Goal: Task Accomplishment & Management: Manage account settings

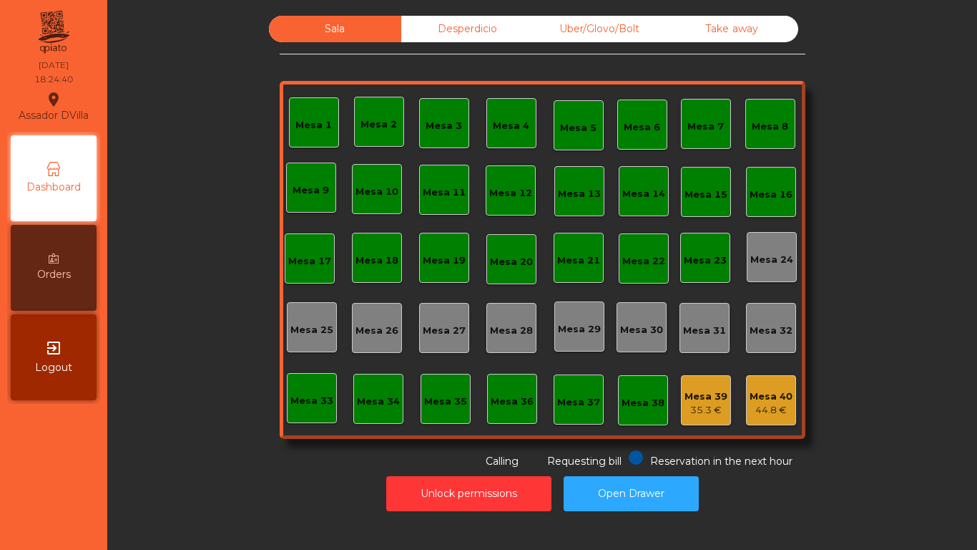
click at [301, 412] on div "Mesa 33" at bounding box center [312, 398] width 50 height 50
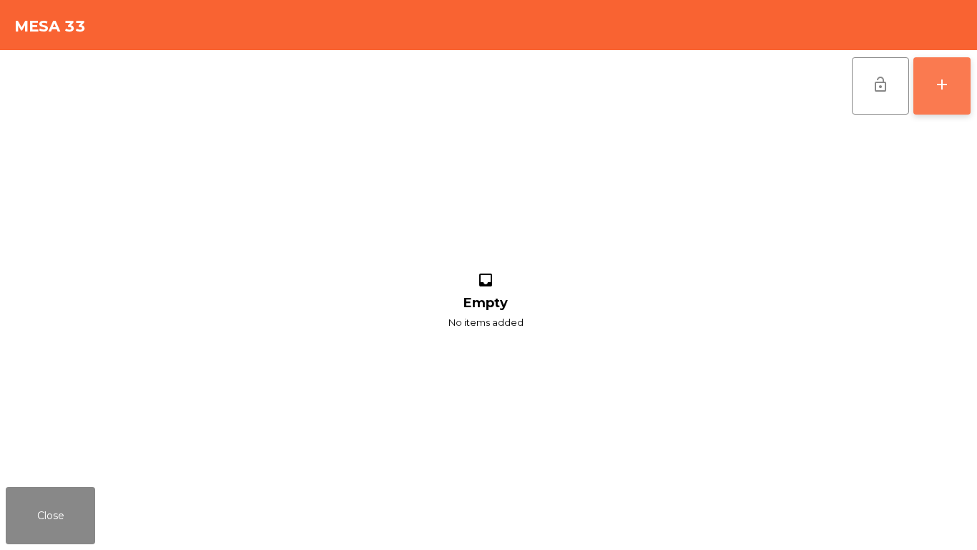
click at [953, 87] on button "add" at bounding box center [942, 85] width 57 height 57
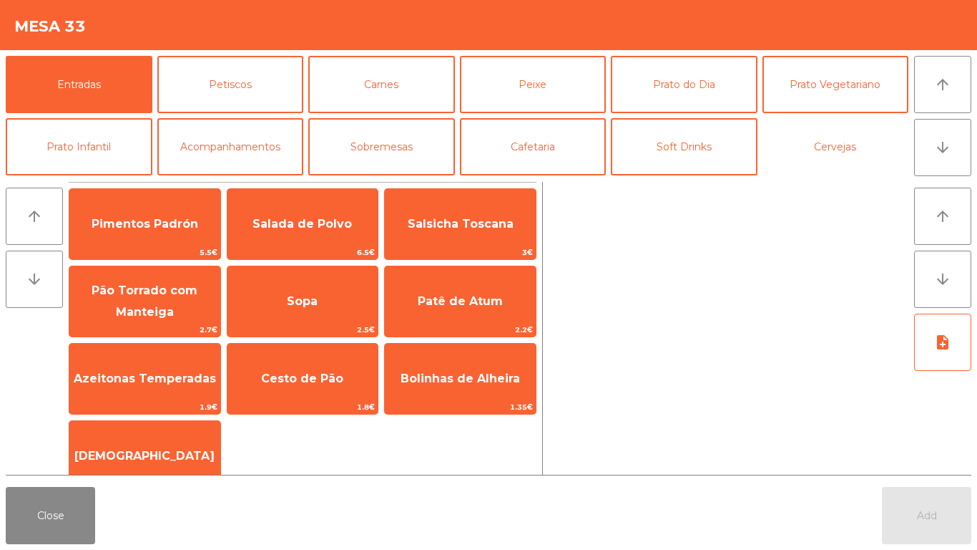
drag, startPoint x: 826, startPoint y: 144, endPoint x: 593, endPoint y: 190, distance: 237.2
click at [822, 146] on button "Cervejas" at bounding box center [836, 146] width 147 height 57
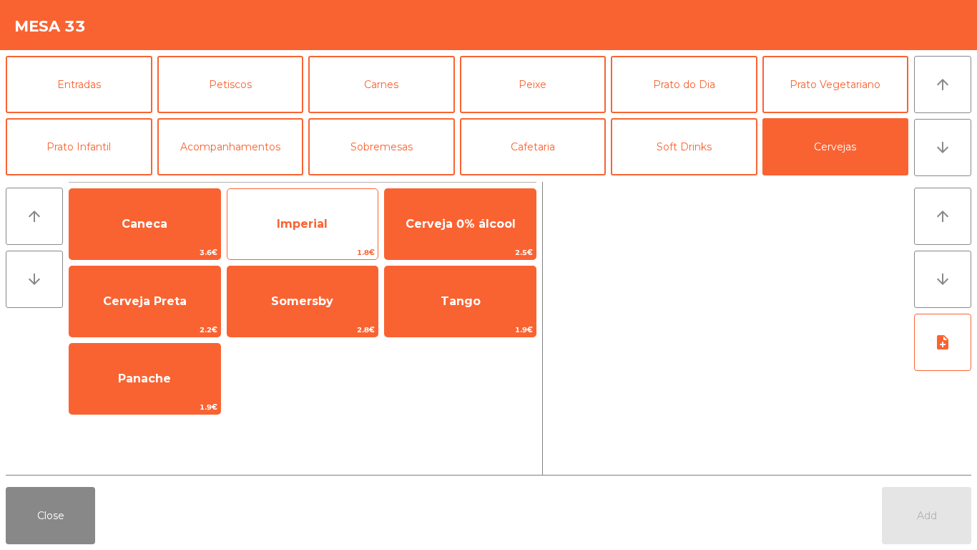
click at [357, 224] on span "Imperial" at bounding box center [303, 224] width 151 height 39
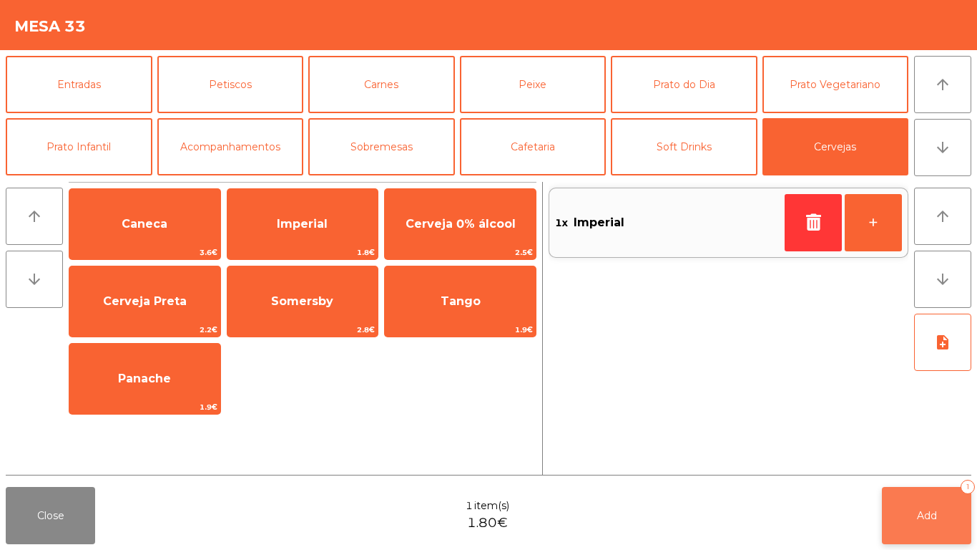
click at [915, 500] on button "Add 1" at bounding box center [926, 515] width 89 height 57
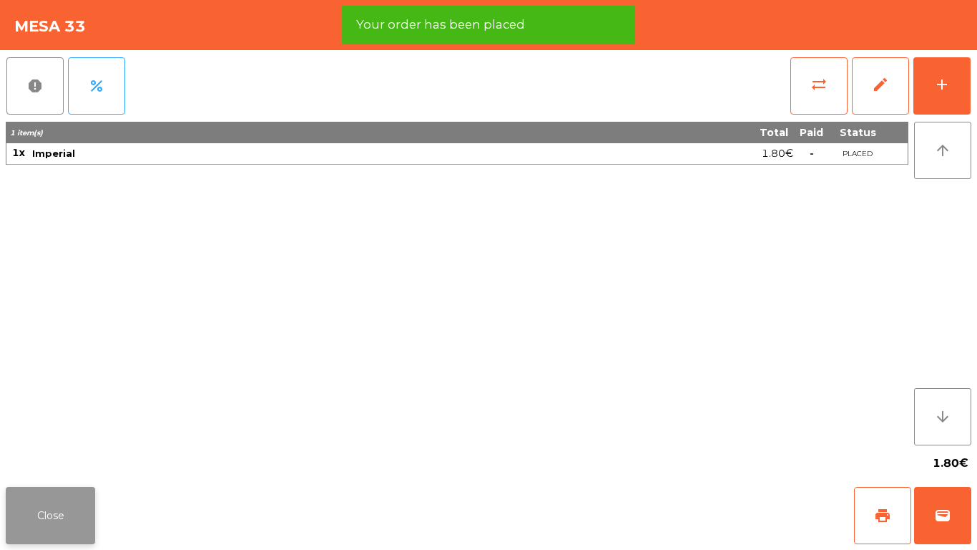
click at [26, 503] on button "Close" at bounding box center [50, 515] width 89 height 57
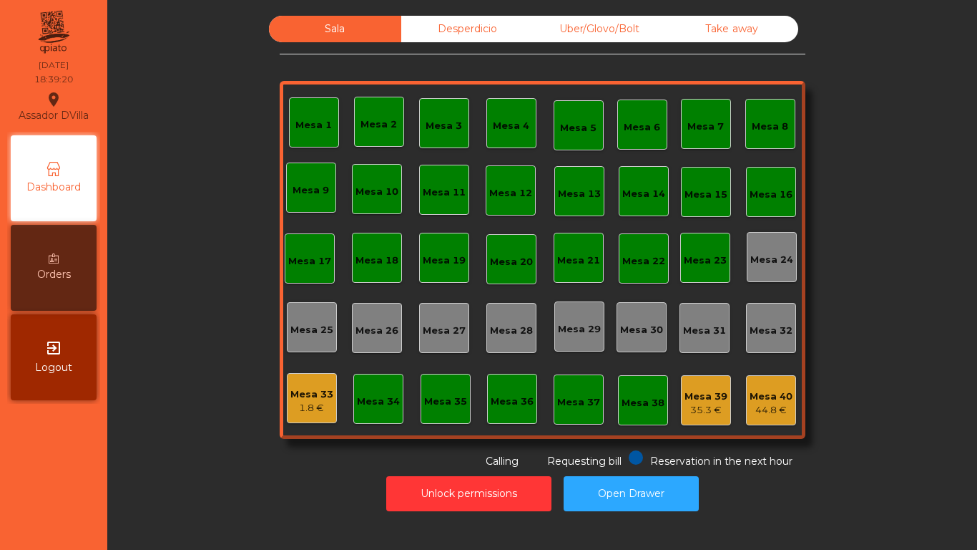
drag, startPoint x: 76, startPoint y: 508, endPoint x: 841, endPoint y: 184, distance: 830.8
click at [77, 509] on nav "Assador DVilla location_on [DATE] 18:39:20 Dashboard Orders exit_to_app Logout" at bounding box center [53, 275] width 107 height 550
click at [291, 399] on div "Mesa 33" at bounding box center [312, 394] width 43 height 14
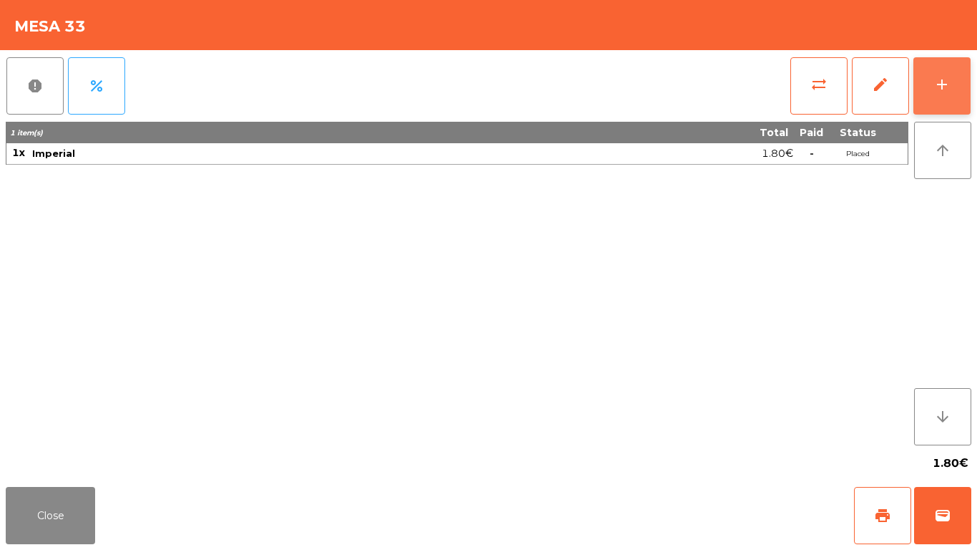
click at [942, 70] on button "add" at bounding box center [942, 85] width 57 height 57
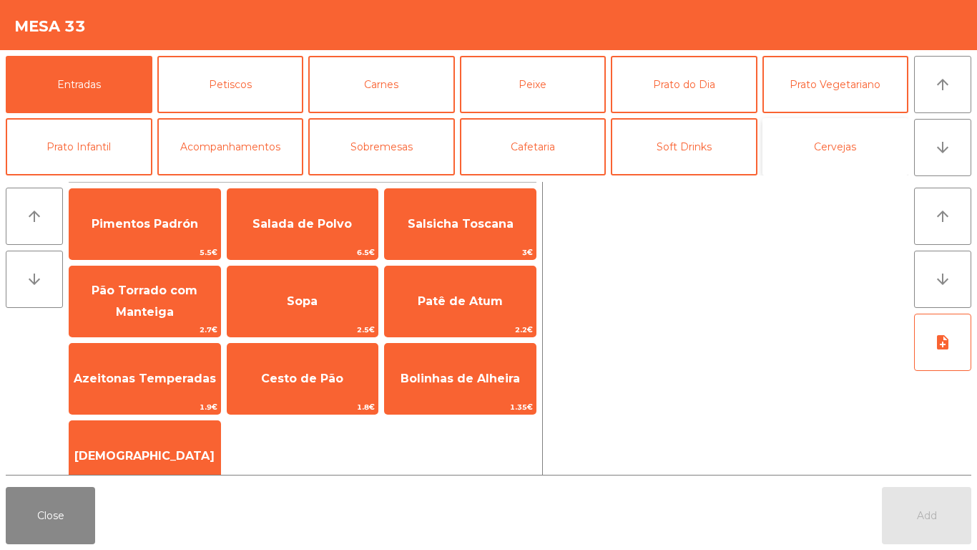
click at [841, 131] on button "Cervejas" at bounding box center [836, 146] width 147 height 57
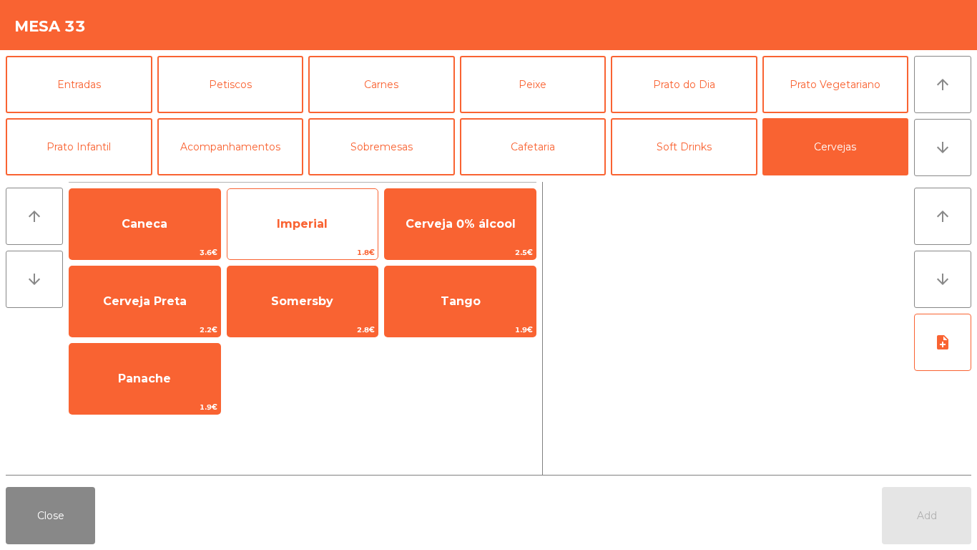
click at [263, 216] on span "Imperial" at bounding box center [303, 224] width 151 height 39
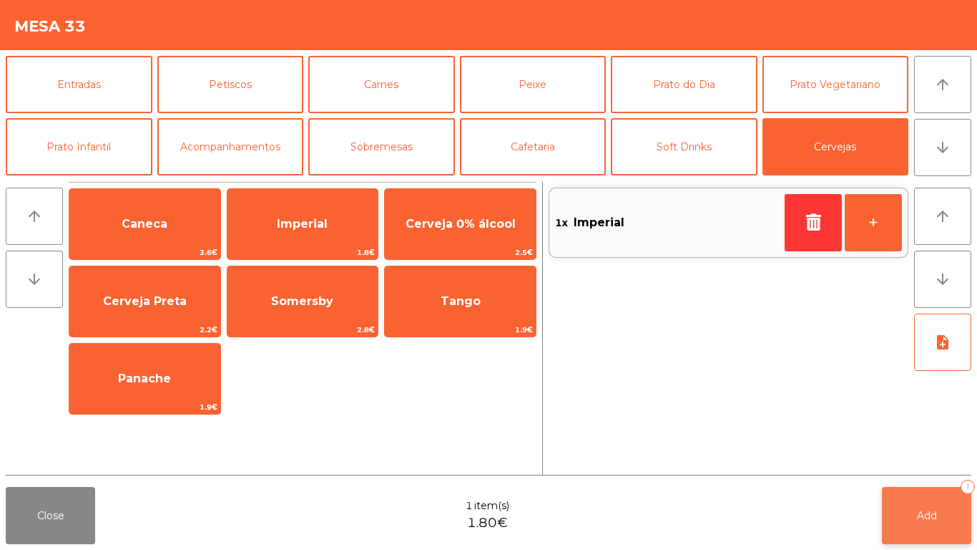
click at [934, 517] on span "Add" at bounding box center [927, 515] width 20 height 13
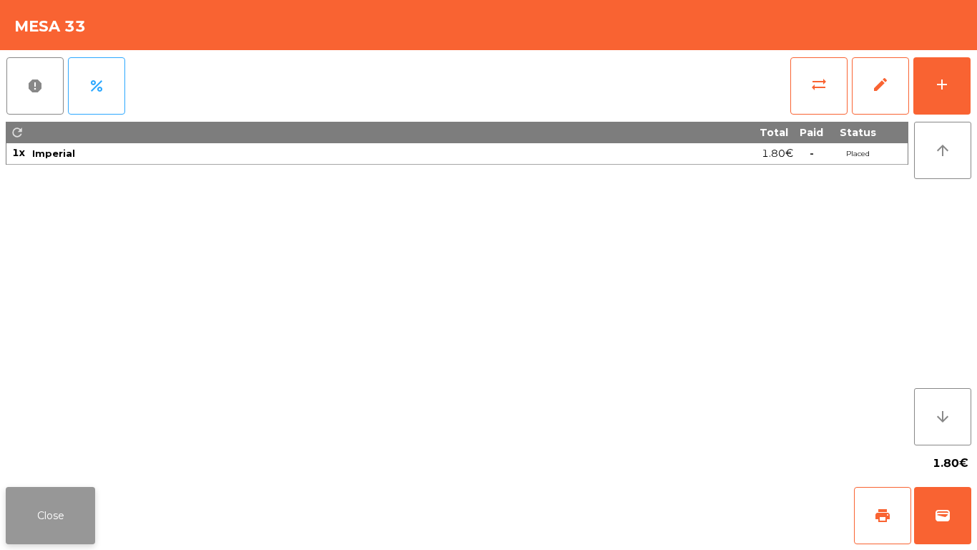
click at [31, 512] on button "Close" at bounding box center [50, 515] width 89 height 57
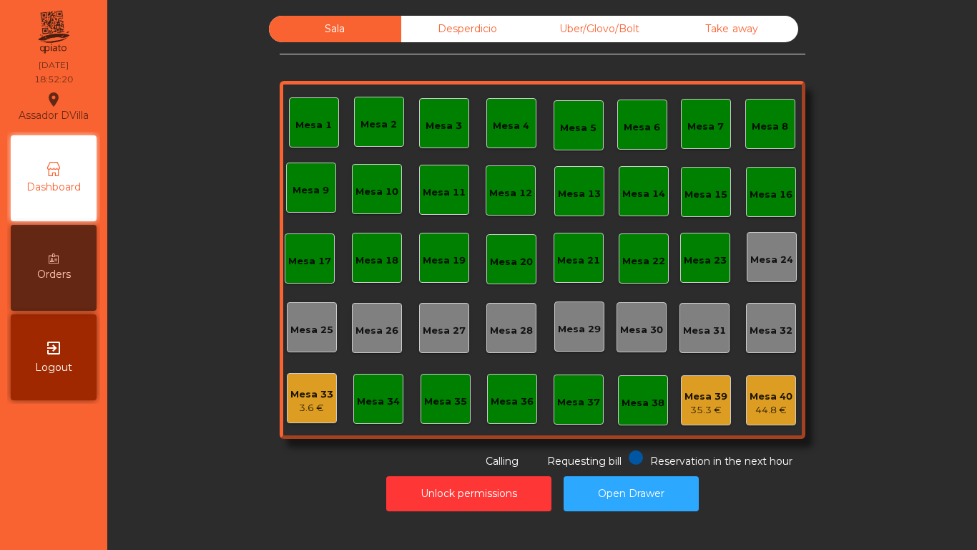
click at [72, 517] on nav "Assador DVilla location_on [DATE] 18:52:20 Dashboard Orders exit_to_app Logout" at bounding box center [53, 275] width 107 height 550
click at [293, 397] on div "Mesa 33" at bounding box center [312, 394] width 43 height 14
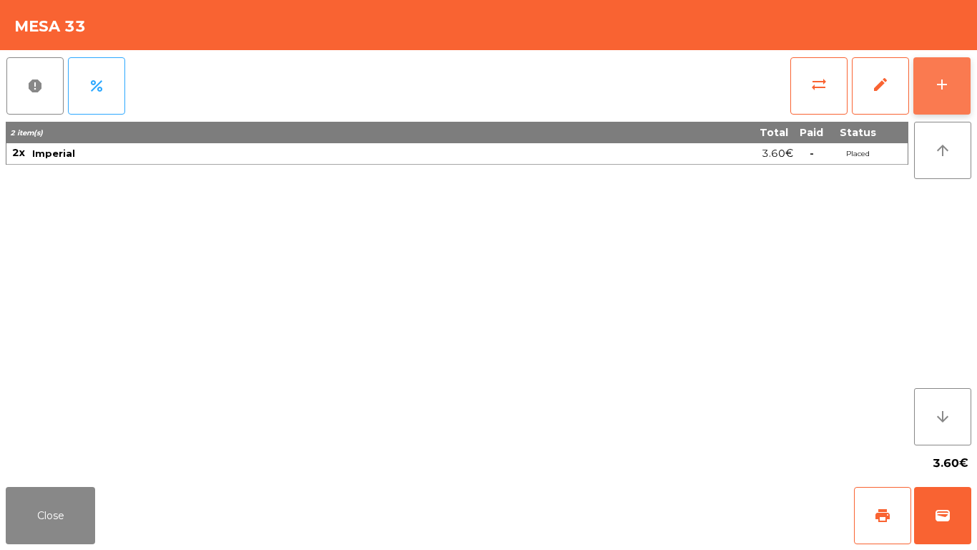
click at [939, 90] on div "add" at bounding box center [942, 84] width 17 height 17
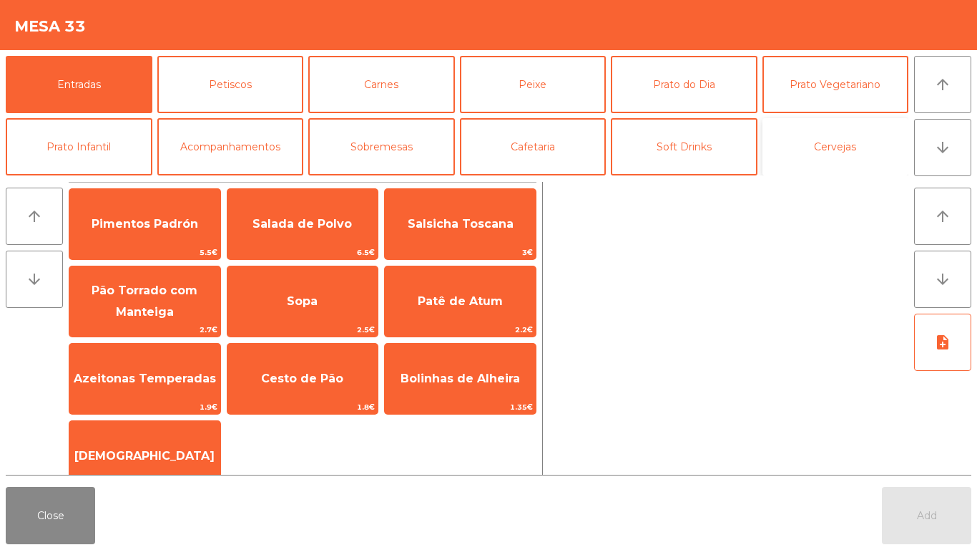
click at [788, 132] on button "Cervejas" at bounding box center [836, 146] width 147 height 57
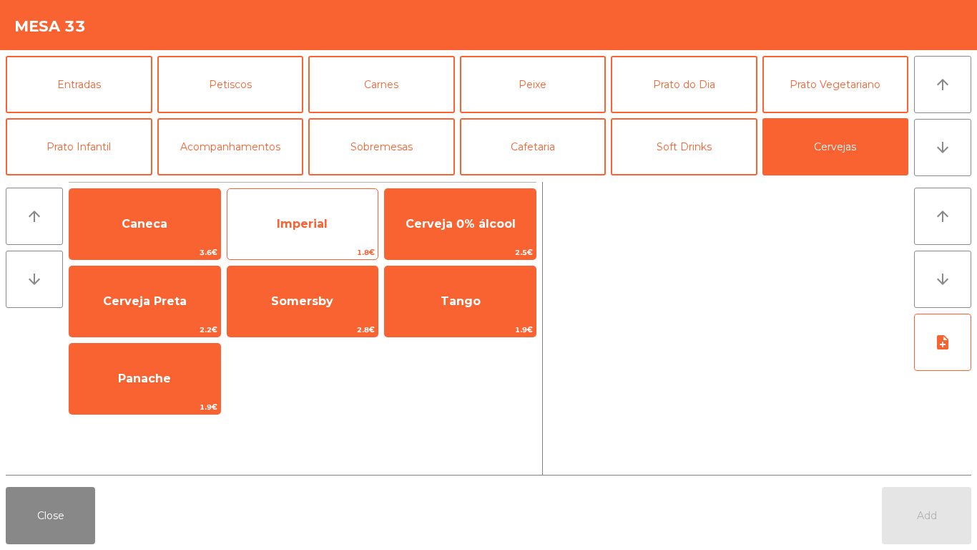
click at [297, 213] on span "Imperial" at bounding box center [303, 224] width 151 height 39
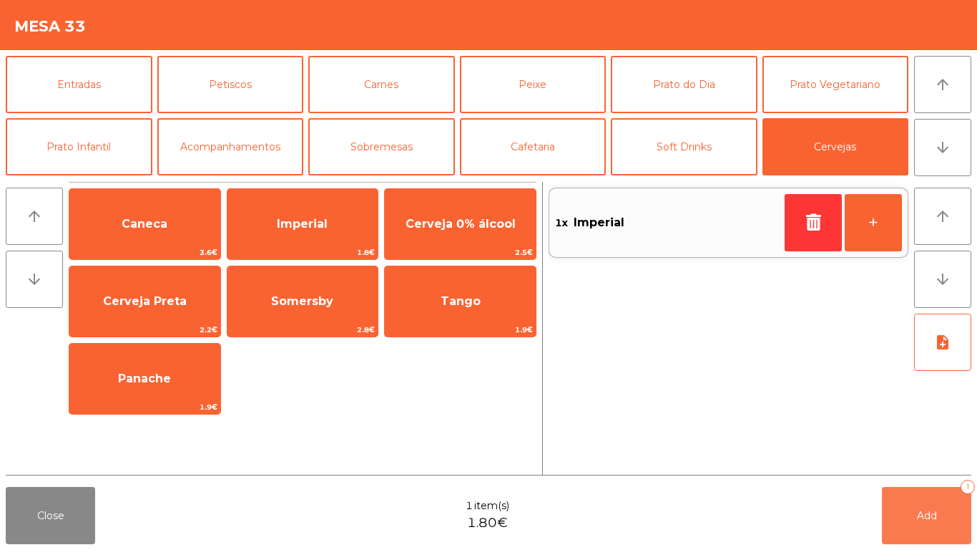
drag, startPoint x: 912, startPoint y: 510, endPoint x: 703, endPoint y: 518, distance: 209.8
click at [907, 512] on button "Add 1" at bounding box center [926, 515] width 89 height 57
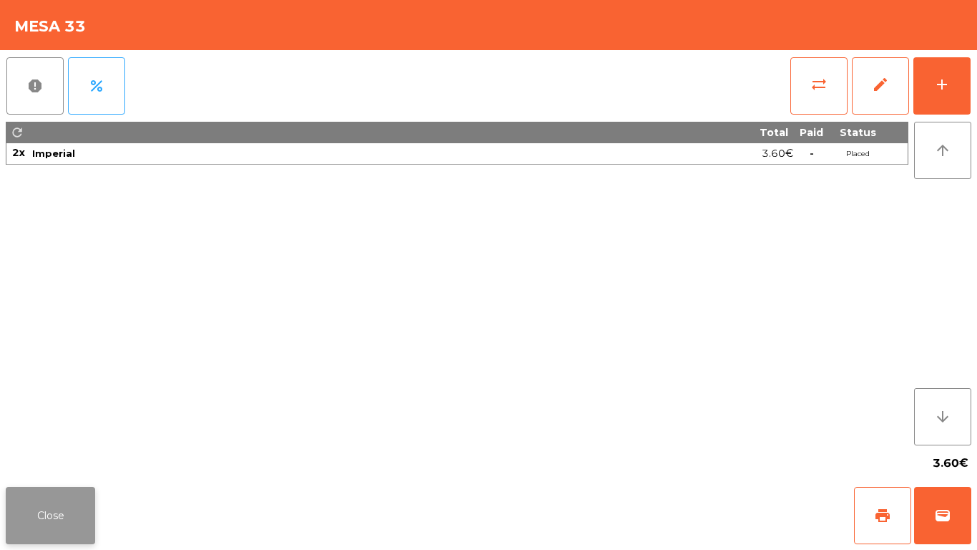
click at [62, 512] on button "Close" at bounding box center [50, 515] width 89 height 57
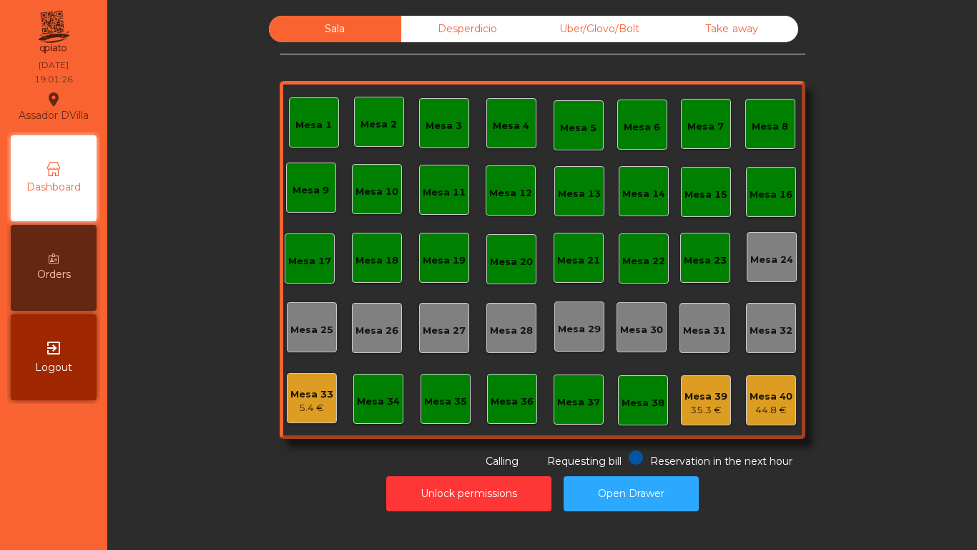
click at [304, 411] on div "5.4 €" at bounding box center [312, 408] width 43 height 14
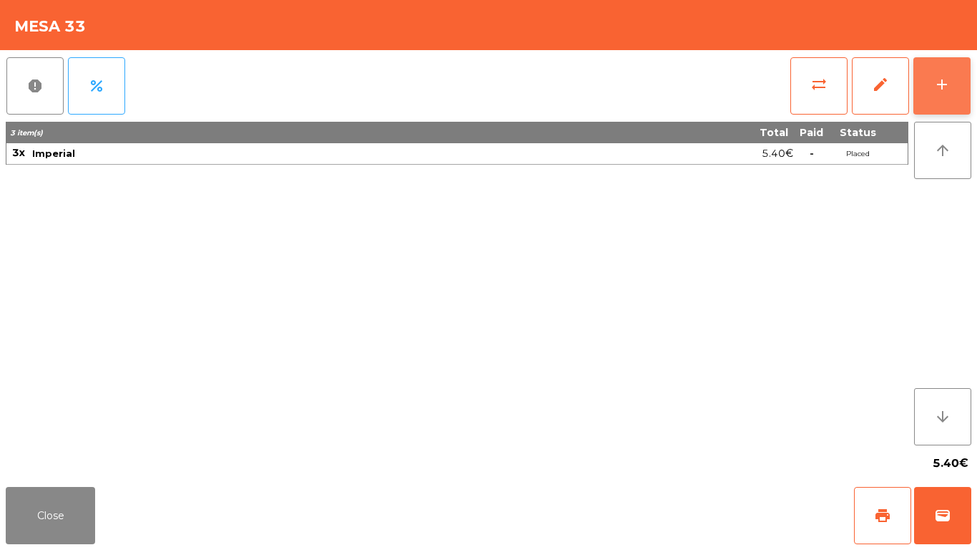
click at [950, 92] on div "add" at bounding box center [942, 84] width 17 height 17
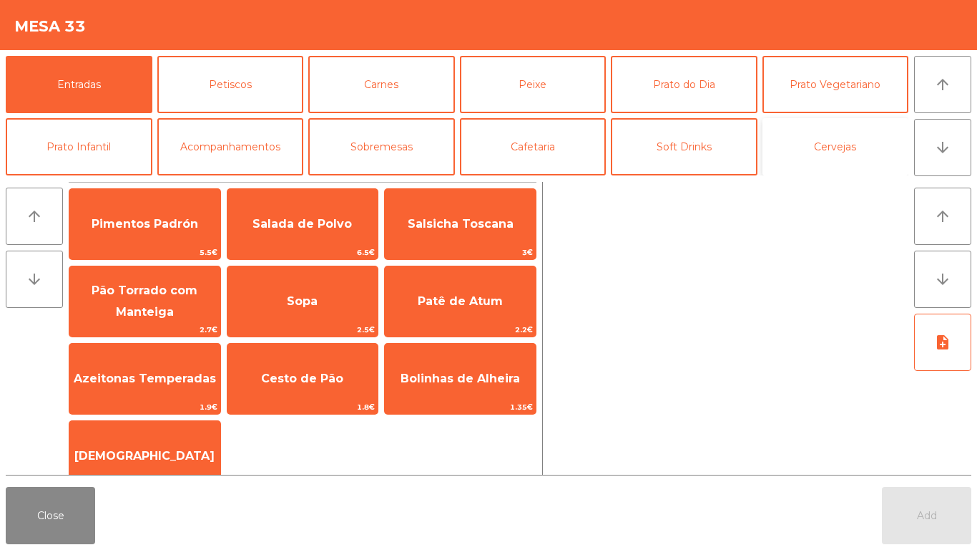
click at [776, 137] on button "Cervejas" at bounding box center [836, 146] width 147 height 57
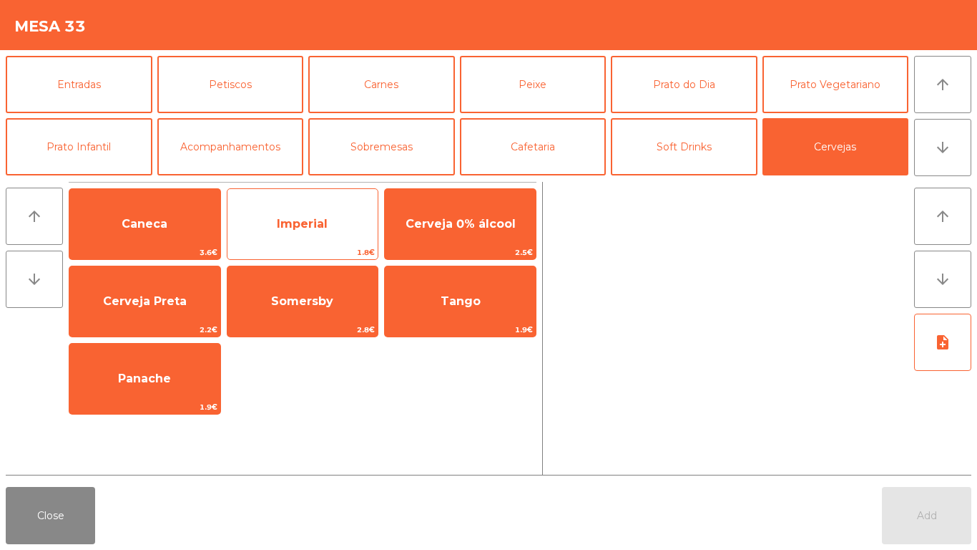
click at [320, 203] on div "Imperial 1.8€" at bounding box center [303, 224] width 152 height 72
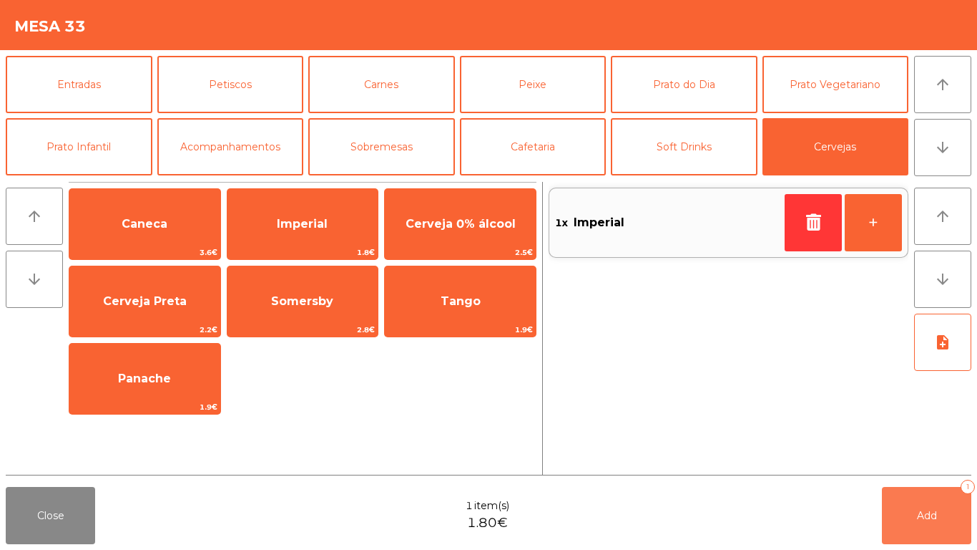
click at [952, 520] on button "Add 1" at bounding box center [926, 515] width 89 height 57
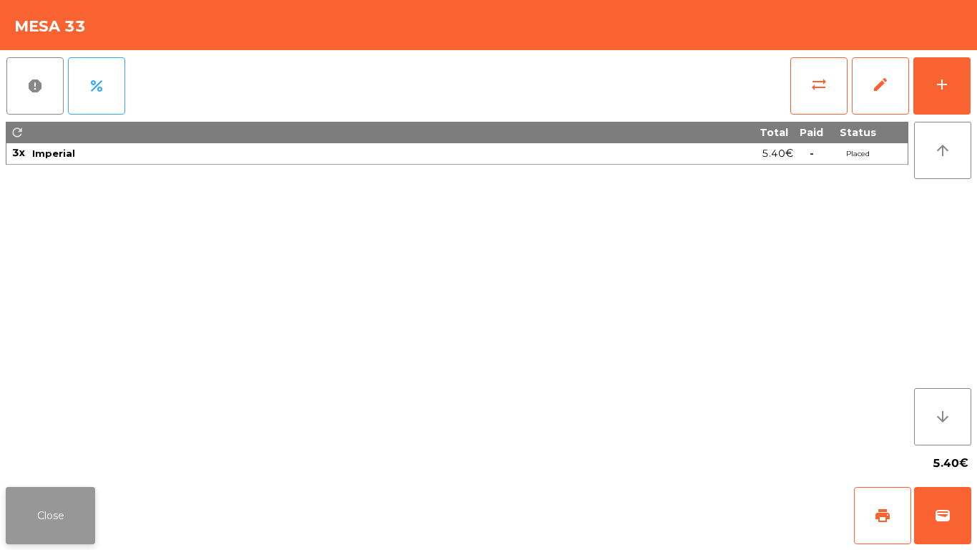
drag, startPoint x: 1, startPoint y: 528, endPoint x: 21, endPoint y: 504, distance: 31.5
click at [21, 504] on div "Close print wallet" at bounding box center [488, 515] width 977 height 69
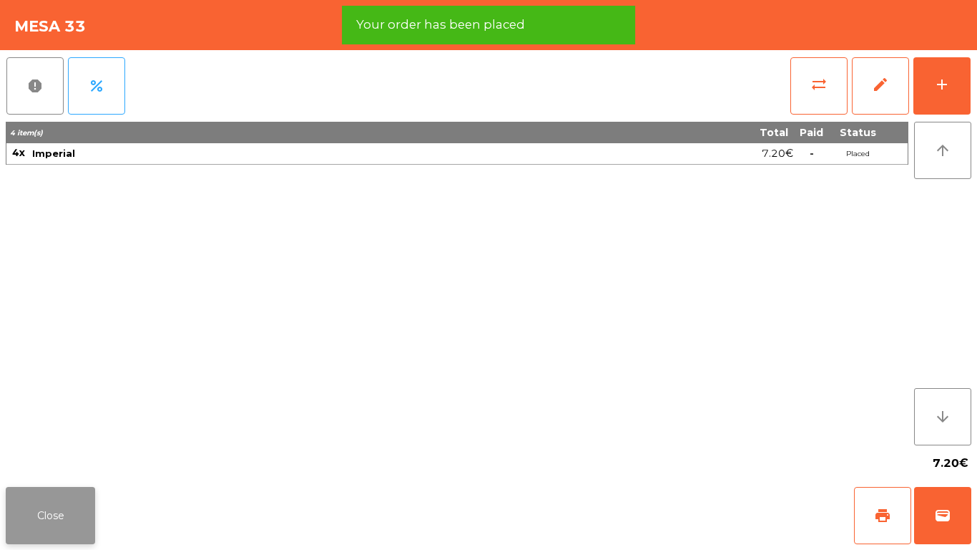
click at [25, 502] on button "Close" at bounding box center [50, 515] width 89 height 57
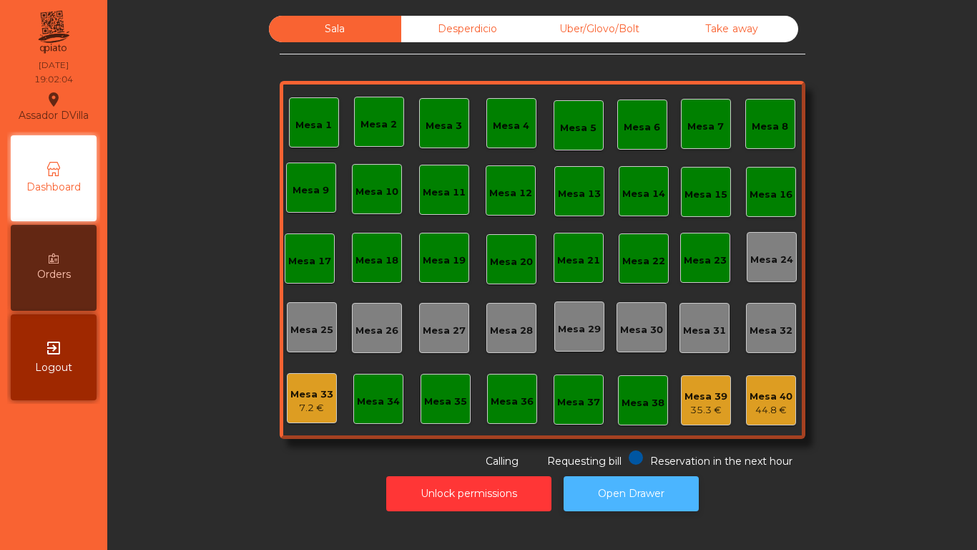
click at [608, 476] on button "Open Drawer" at bounding box center [631, 493] width 135 height 35
click at [598, 480] on button "Open Drawer" at bounding box center [631, 493] width 135 height 35
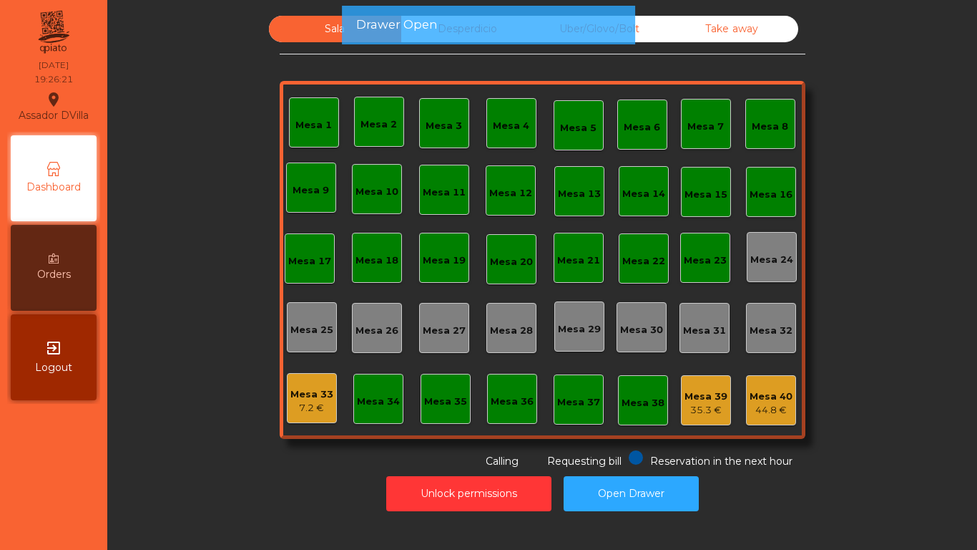
click at [301, 399] on div "Mesa 33" at bounding box center [312, 394] width 43 height 14
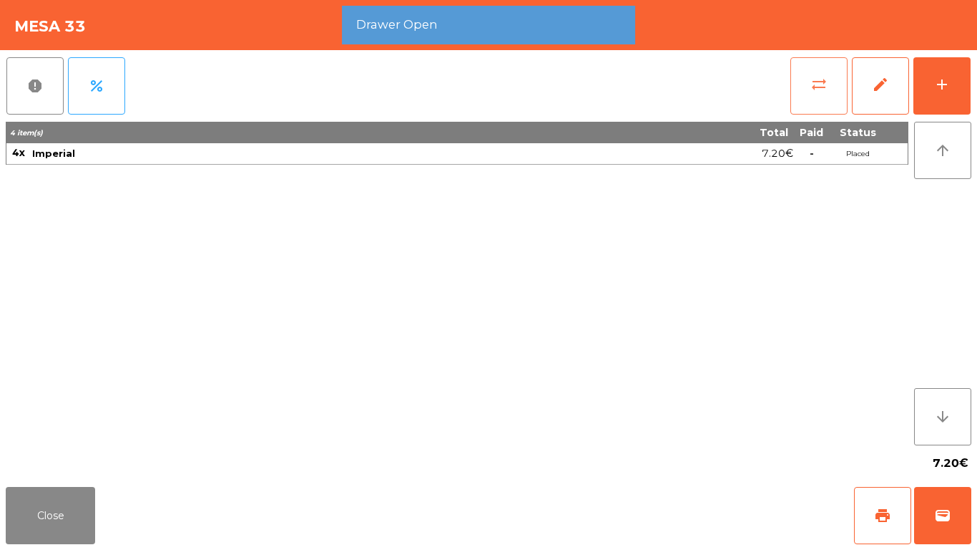
click at [808, 90] on button "sync_alt" at bounding box center [819, 85] width 57 height 57
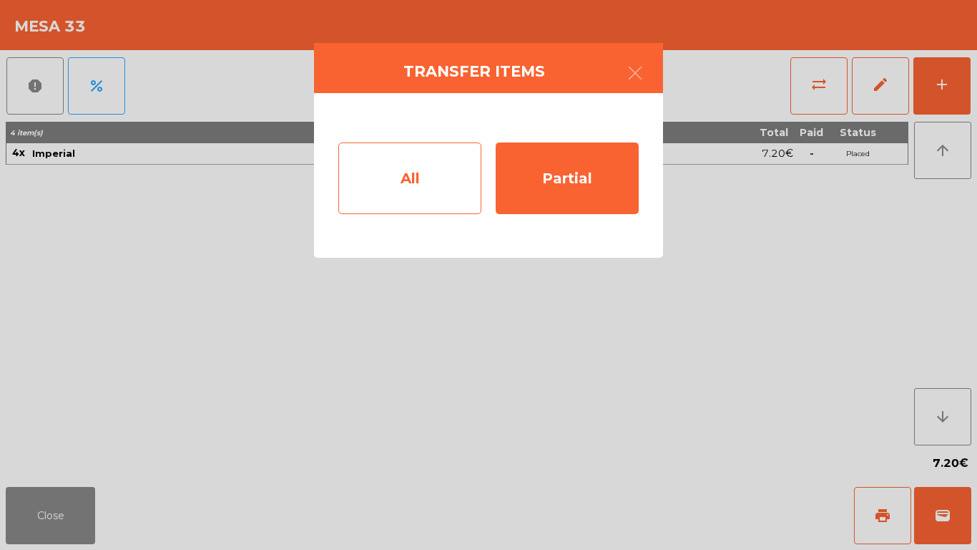
click at [386, 151] on div "All" at bounding box center [409, 178] width 143 height 72
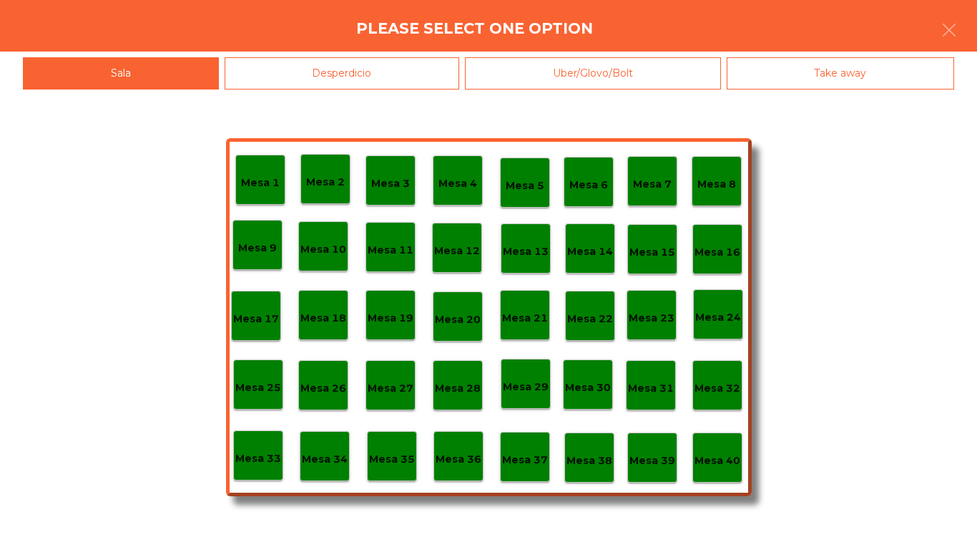
click at [714, 459] on p "Mesa 40" at bounding box center [718, 460] width 46 height 16
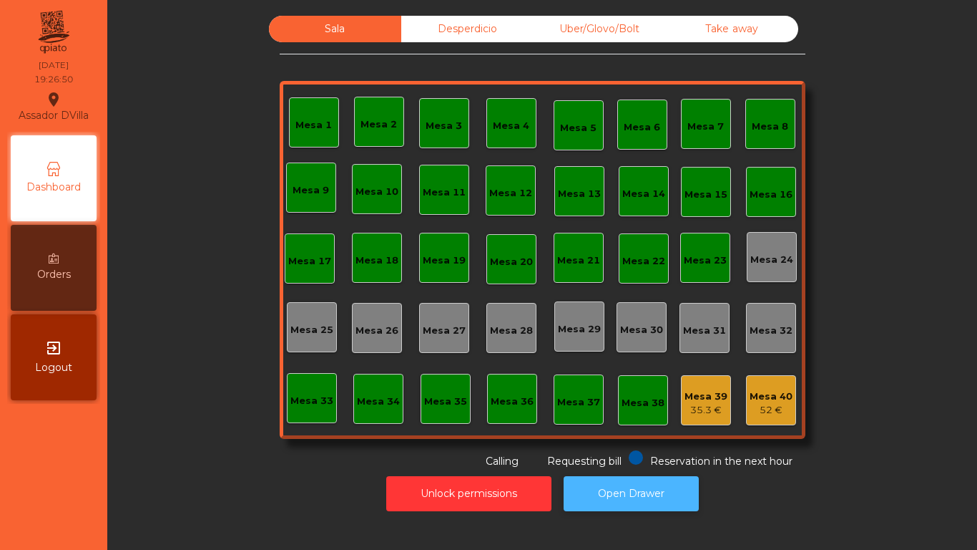
click at [636, 509] on button "Open Drawer" at bounding box center [631, 493] width 135 height 35
click at [630, 31] on div "Uber/Glovo/Bolt" at bounding box center [600, 29] width 132 height 26
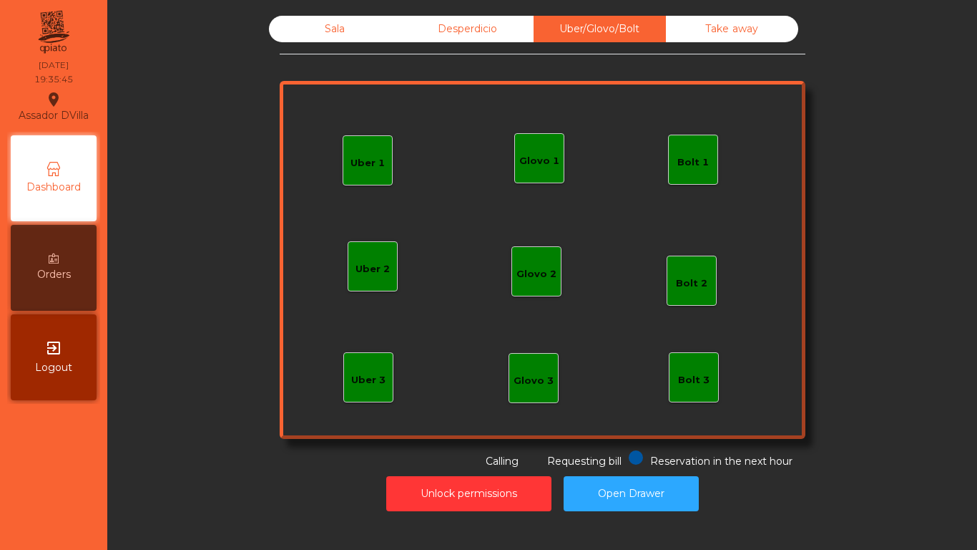
click at [545, 170] on div "Glovo 1" at bounding box center [539, 158] width 50 height 50
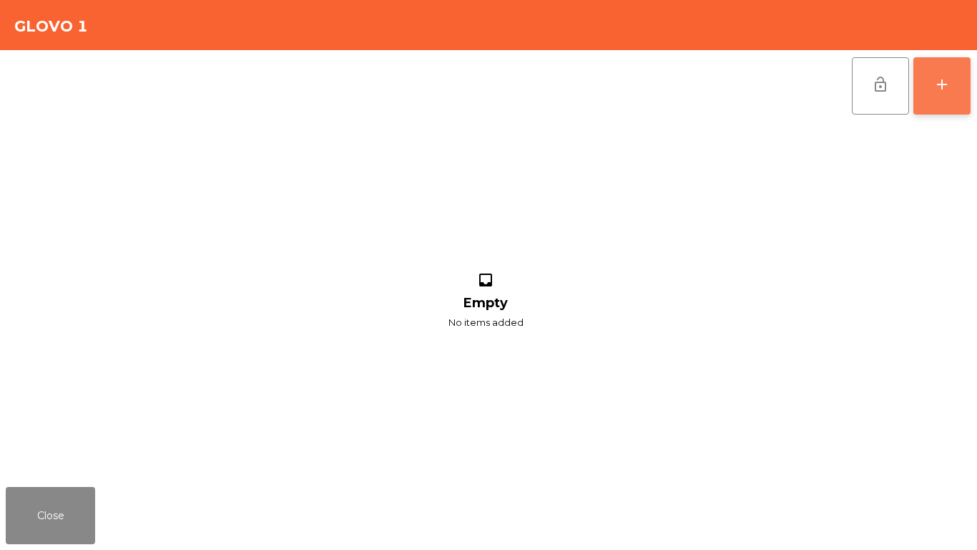
click at [948, 107] on button "add" at bounding box center [942, 85] width 57 height 57
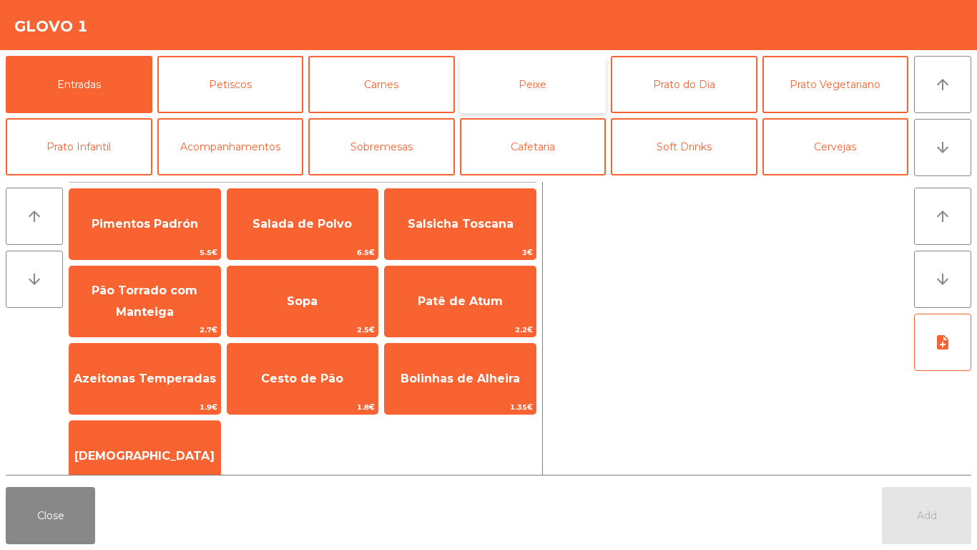
click at [532, 81] on button "Peixe" at bounding box center [533, 84] width 147 height 57
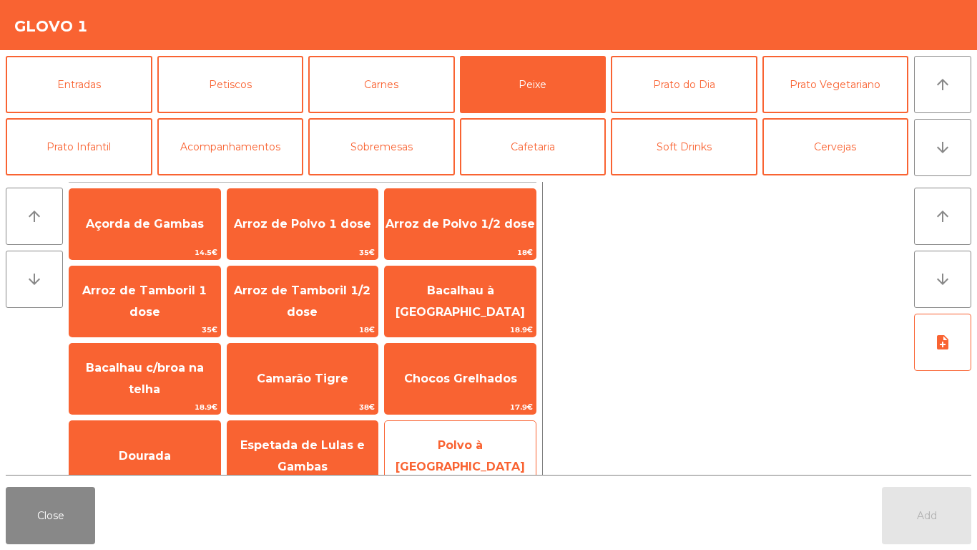
click at [455, 452] on span "Polvo à [GEOGRAPHIC_DATA]" at bounding box center [461, 455] width 130 height 35
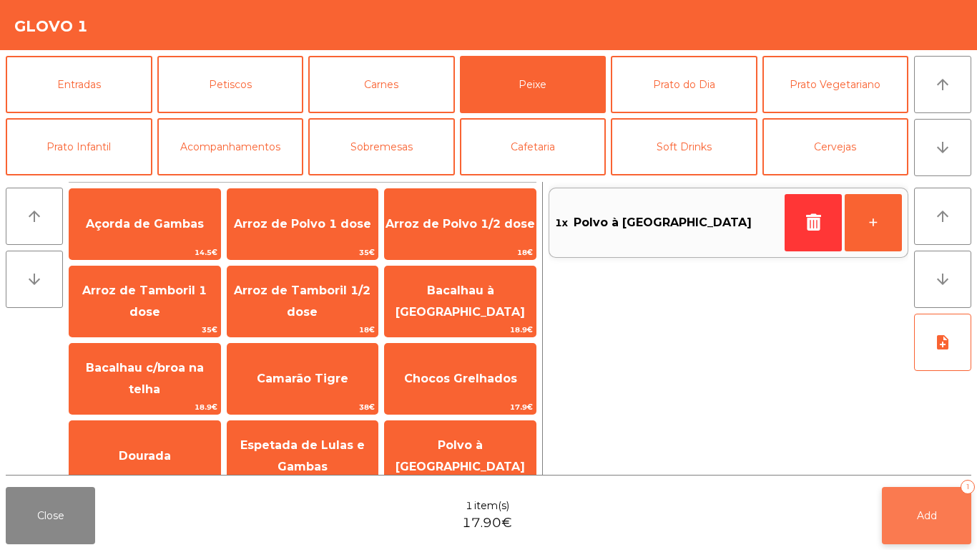
click at [917, 511] on span "Add" at bounding box center [927, 515] width 20 height 13
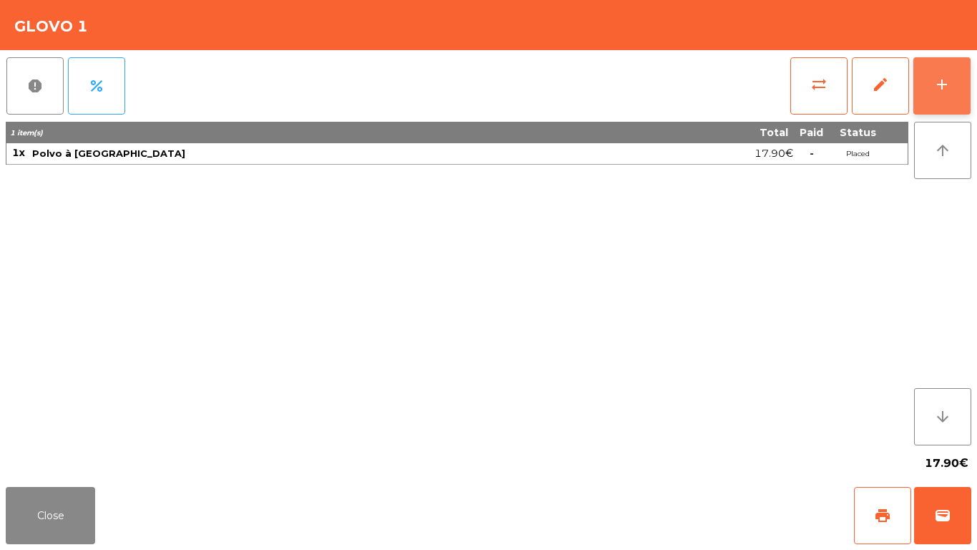
click at [942, 87] on div "add" at bounding box center [942, 84] width 17 height 17
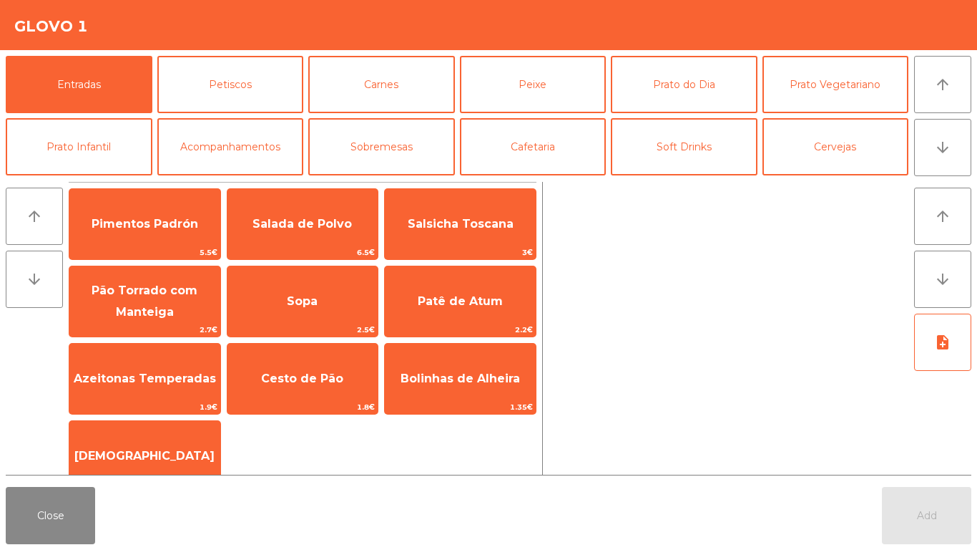
scroll to position [125, 0]
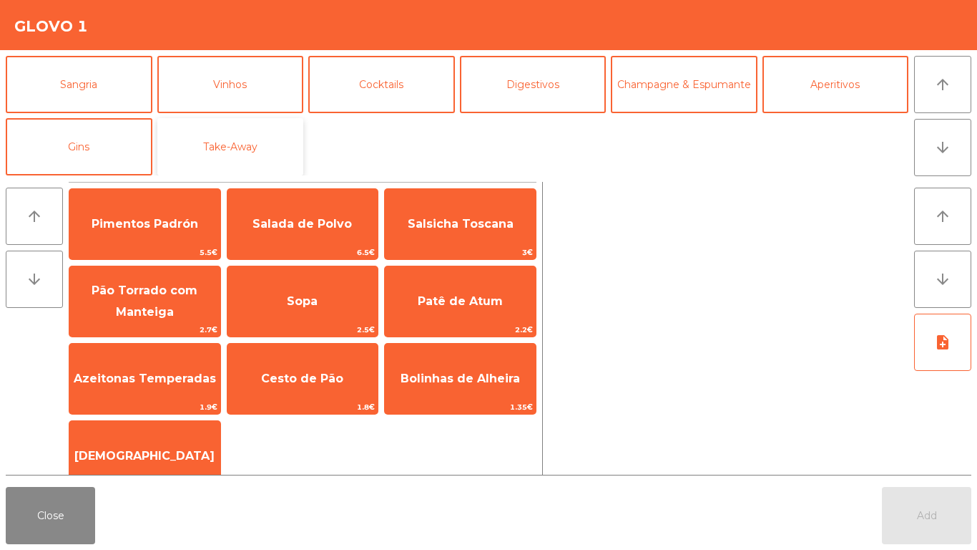
click at [278, 138] on button "Take-Away" at bounding box center [230, 146] width 147 height 57
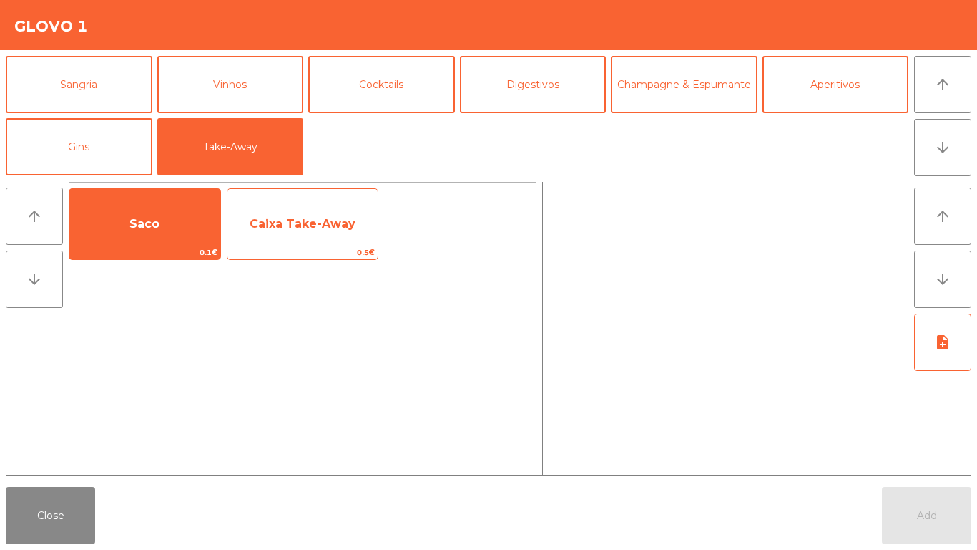
click at [294, 225] on span "Caixa Take-Away" at bounding box center [303, 224] width 106 height 14
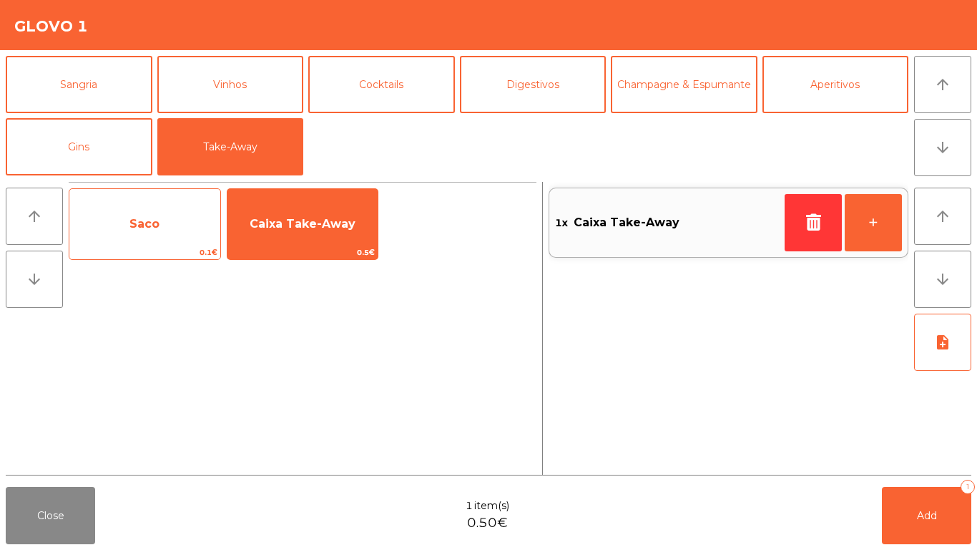
click at [160, 215] on span "Saco" at bounding box center [144, 224] width 151 height 39
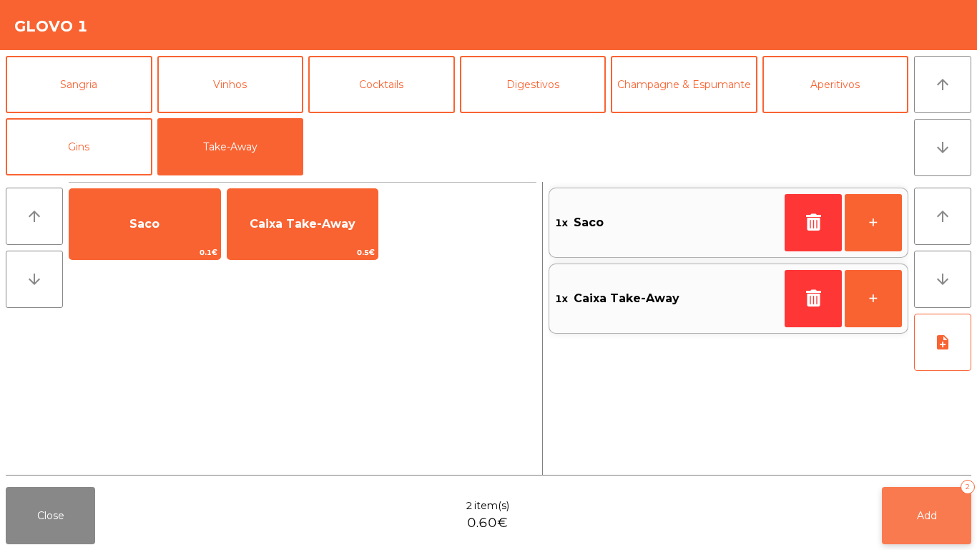
click at [944, 490] on button "Add 2" at bounding box center [926, 515] width 89 height 57
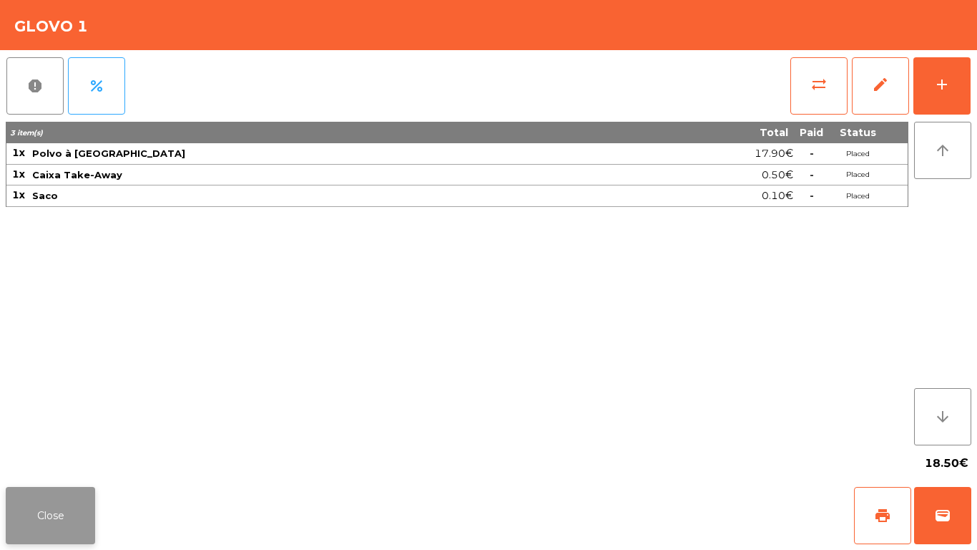
click at [28, 513] on button "Close" at bounding box center [50, 515] width 89 height 57
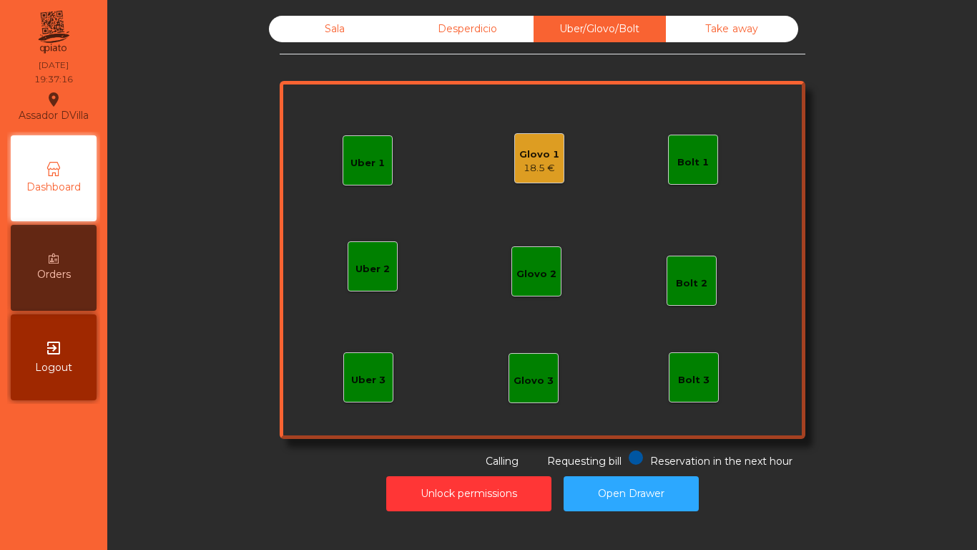
click at [528, 180] on div "Glovo 1 18.5 €" at bounding box center [539, 158] width 50 height 50
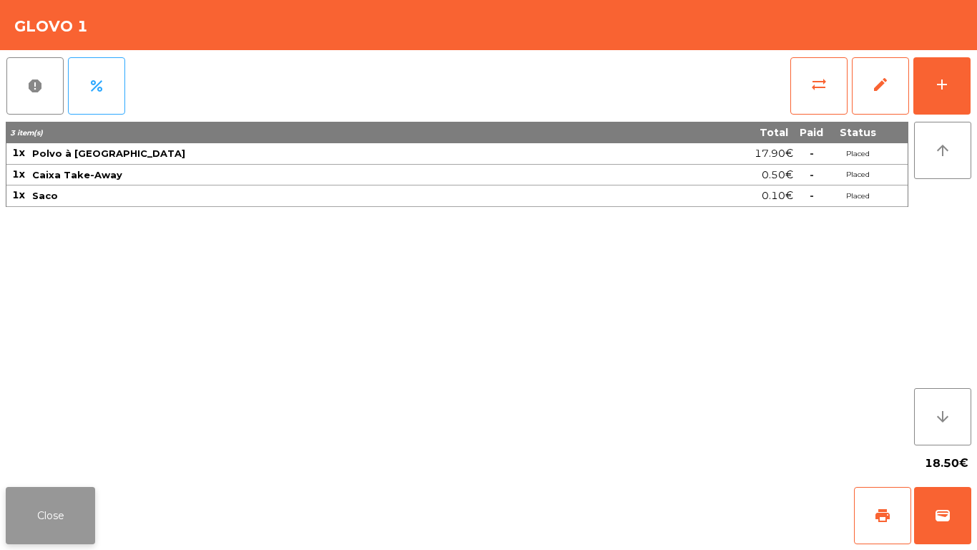
drag, startPoint x: 33, startPoint y: 477, endPoint x: 33, endPoint y: 509, distance: 31.5
click at [33, 480] on div "18.50€" at bounding box center [489, 463] width 966 height 36
click at [33, 512] on button "Close" at bounding box center [50, 515] width 89 height 57
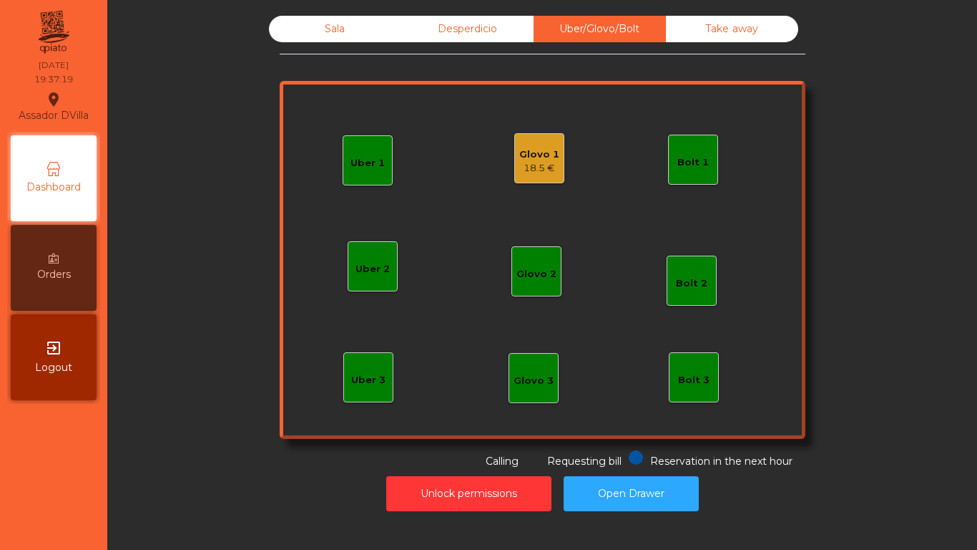
click at [502, 512] on div "Unlock permissions Open Drawer" at bounding box center [542, 493] width 831 height 49
click at [502, 501] on button "Unlock permissions" at bounding box center [468, 493] width 165 height 35
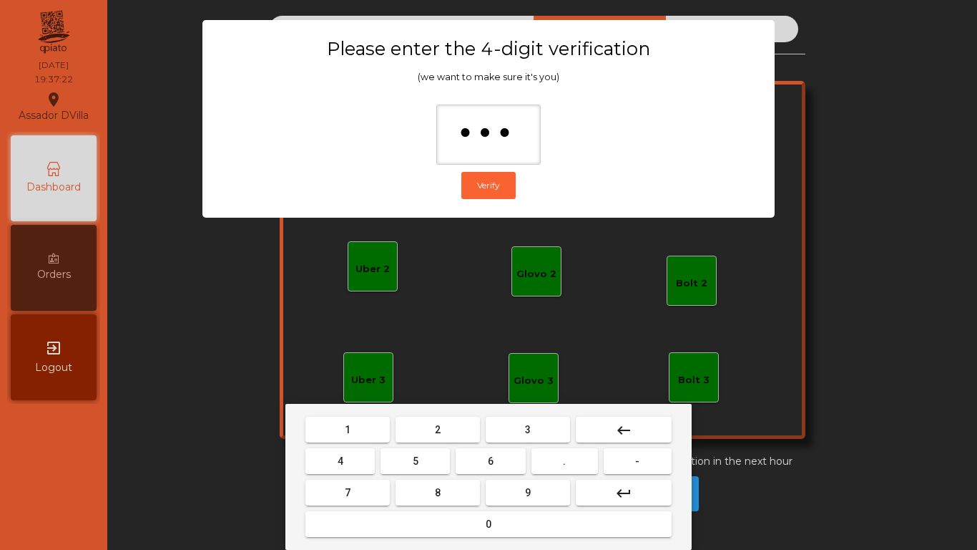
type input "****"
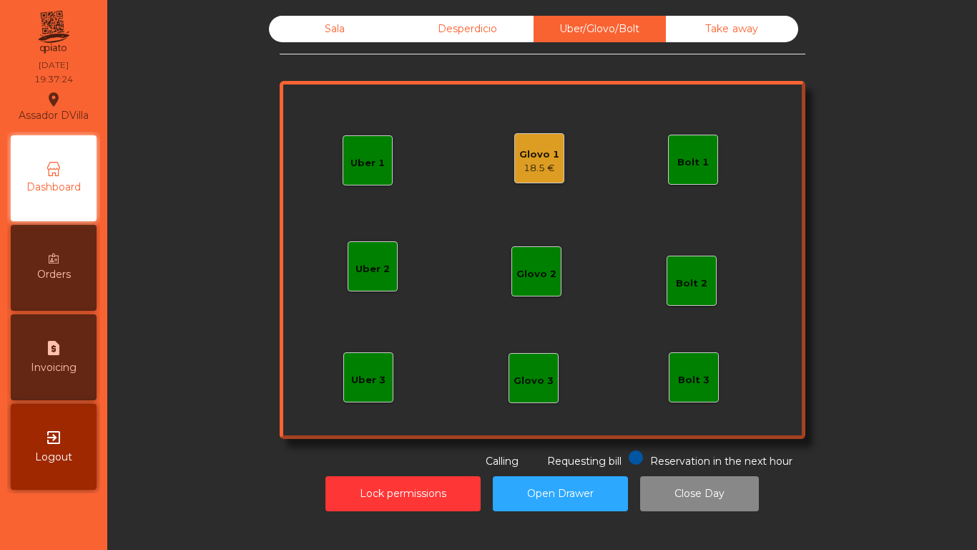
click at [519, 152] on div "Glovo 1" at bounding box center [539, 154] width 40 height 14
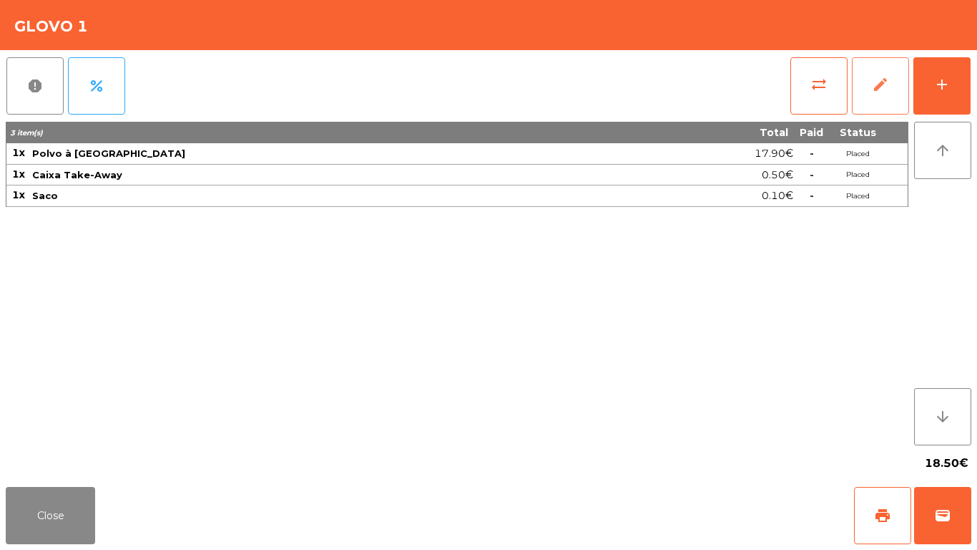
click at [869, 82] on button "edit" at bounding box center [880, 85] width 57 height 57
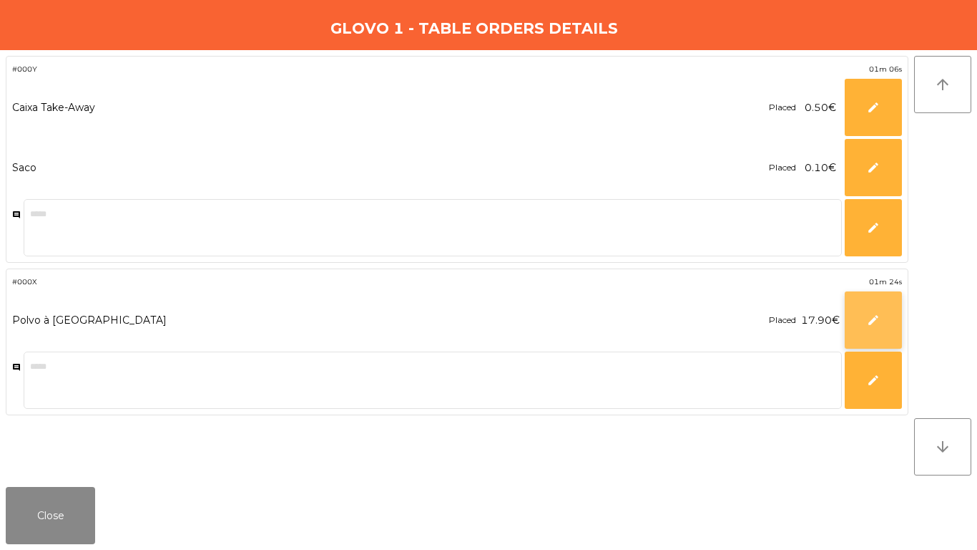
click at [867, 318] on button "edit" at bounding box center [873, 319] width 57 height 57
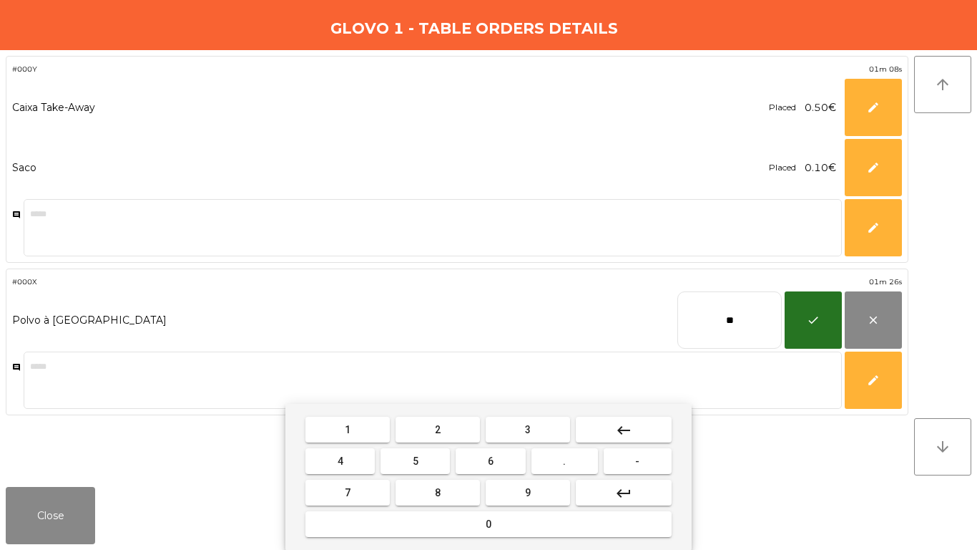
type input "*"
type input "*****"
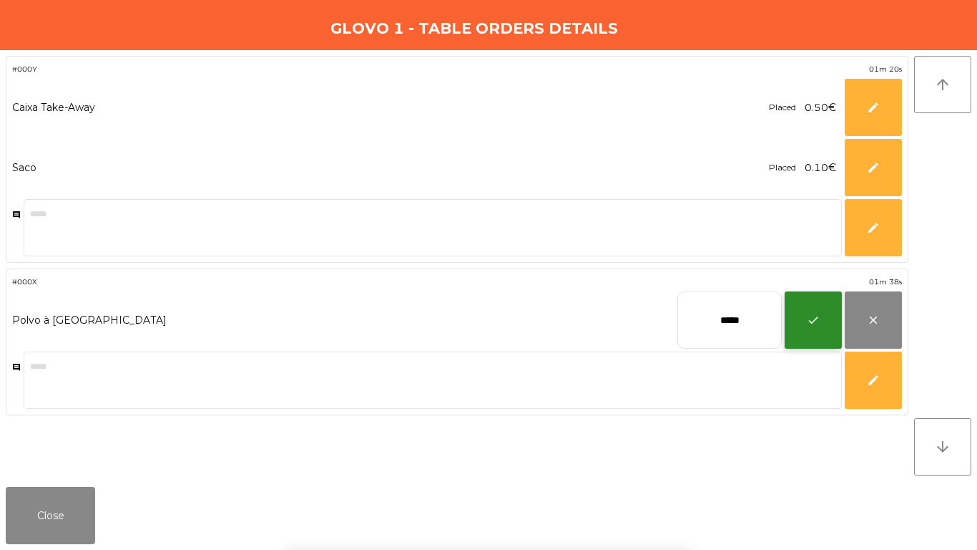
click at [811, 316] on span "check" at bounding box center [813, 319] width 13 height 13
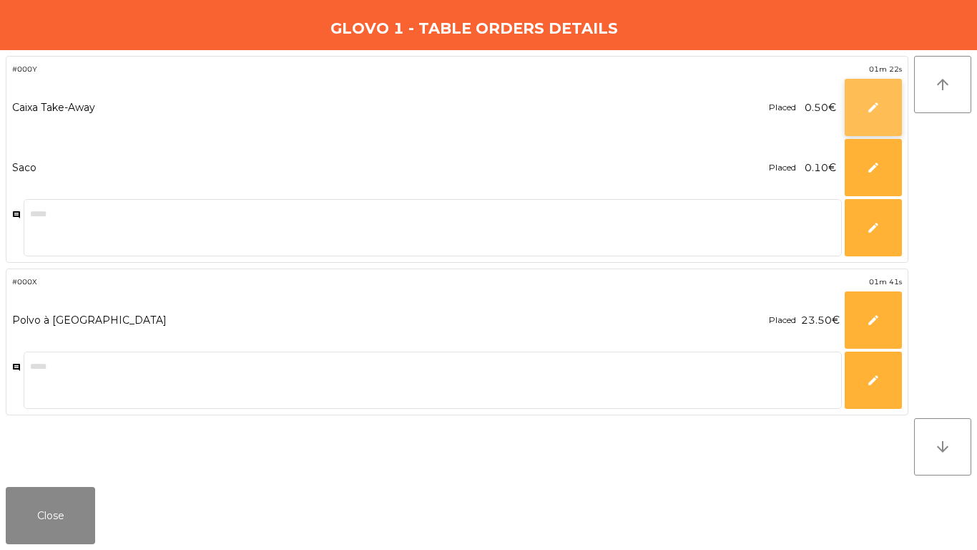
click at [867, 114] on button "edit" at bounding box center [873, 107] width 57 height 57
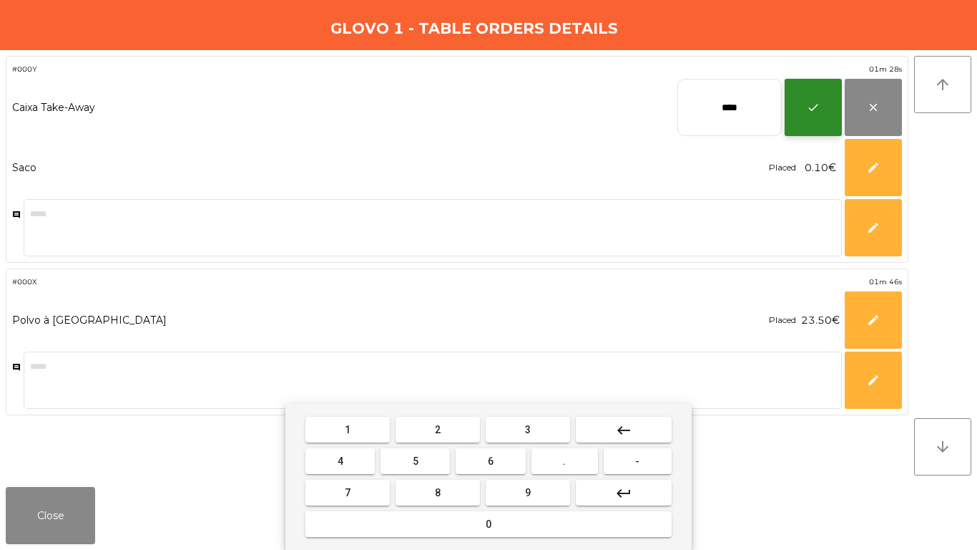
type input "****"
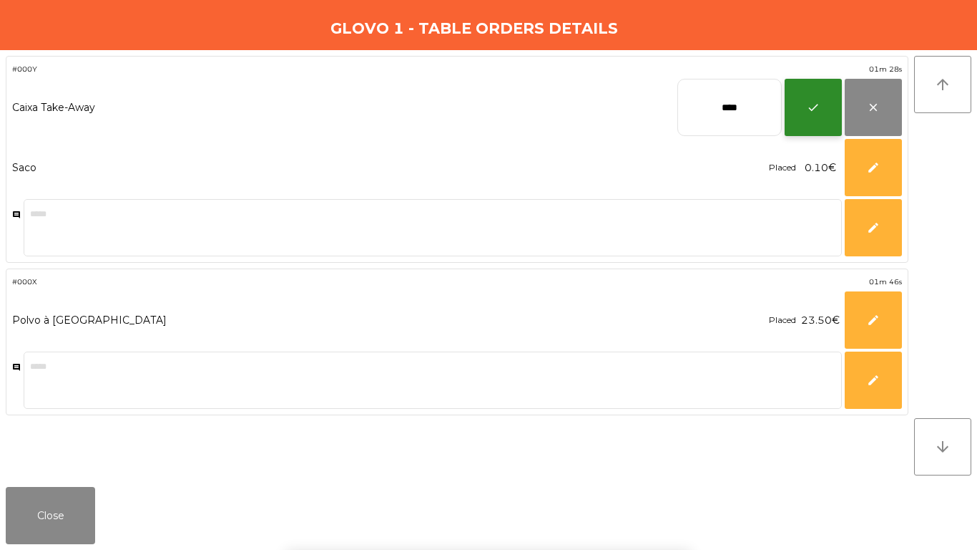
click at [803, 89] on button "check" at bounding box center [813, 107] width 57 height 57
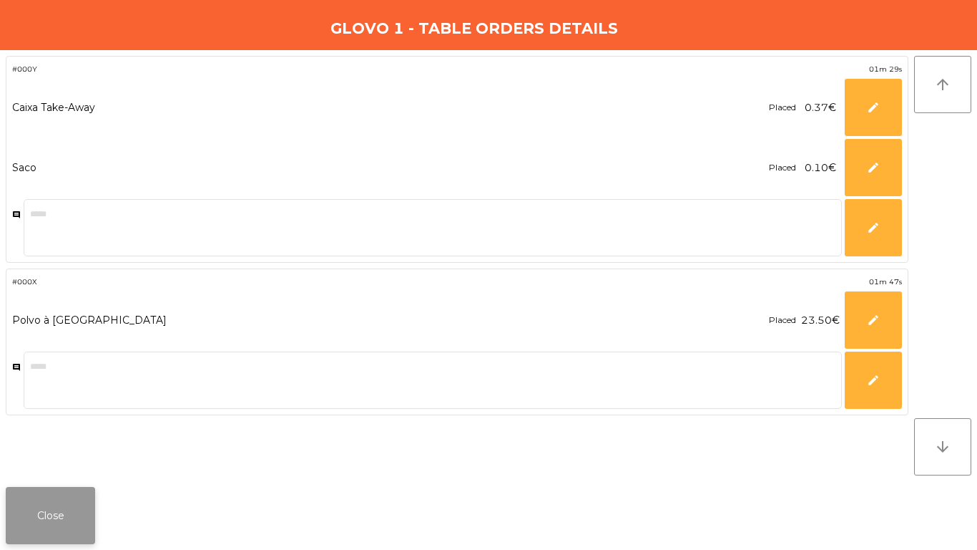
click at [34, 502] on button "Close" at bounding box center [50, 515] width 89 height 57
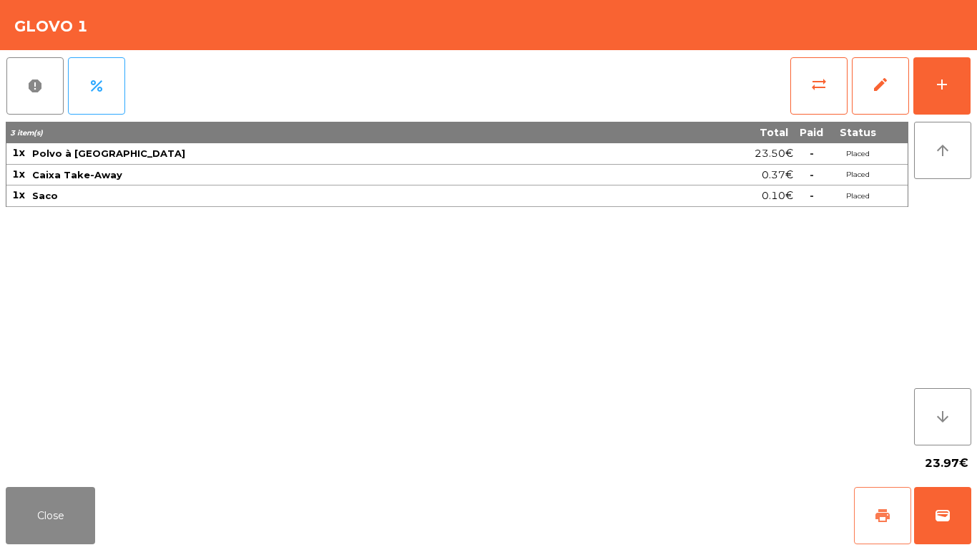
click at [882, 525] on button "print" at bounding box center [882, 515] width 57 height 57
click at [932, 526] on button "wallet" at bounding box center [942, 515] width 57 height 57
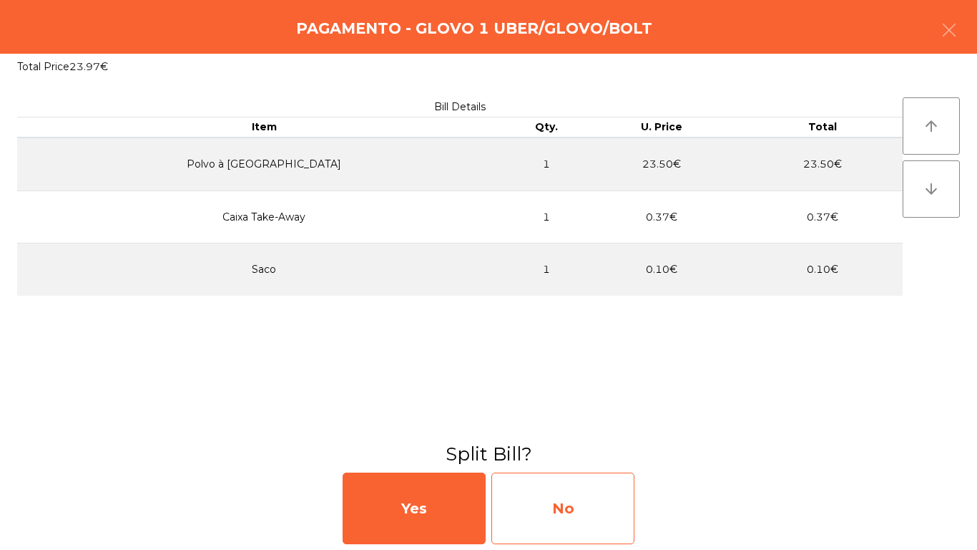
click at [545, 514] on div "No" at bounding box center [563, 508] width 143 height 72
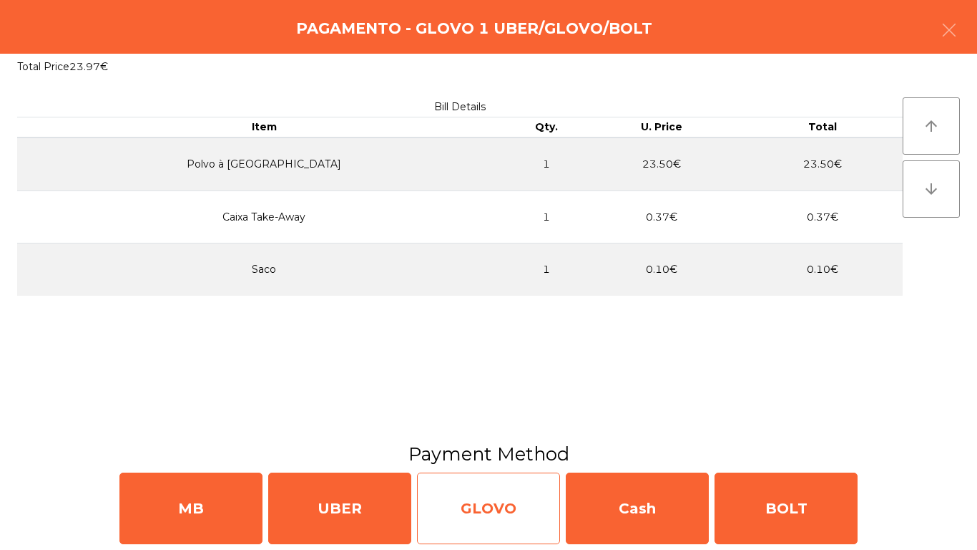
click at [479, 487] on div "GLOVO" at bounding box center [488, 508] width 143 height 72
select select "**"
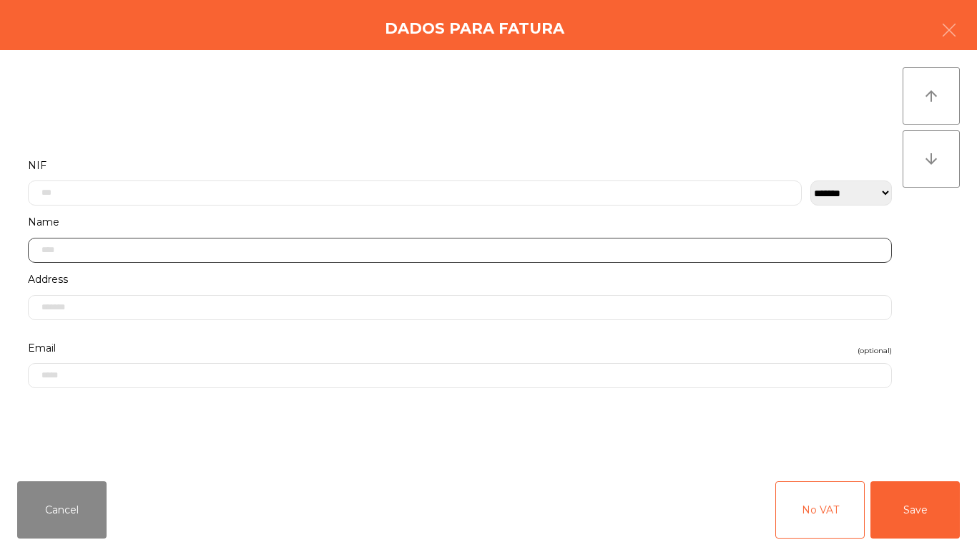
click at [268, 263] on input "text" at bounding box center [460, 250] width 864 height 25
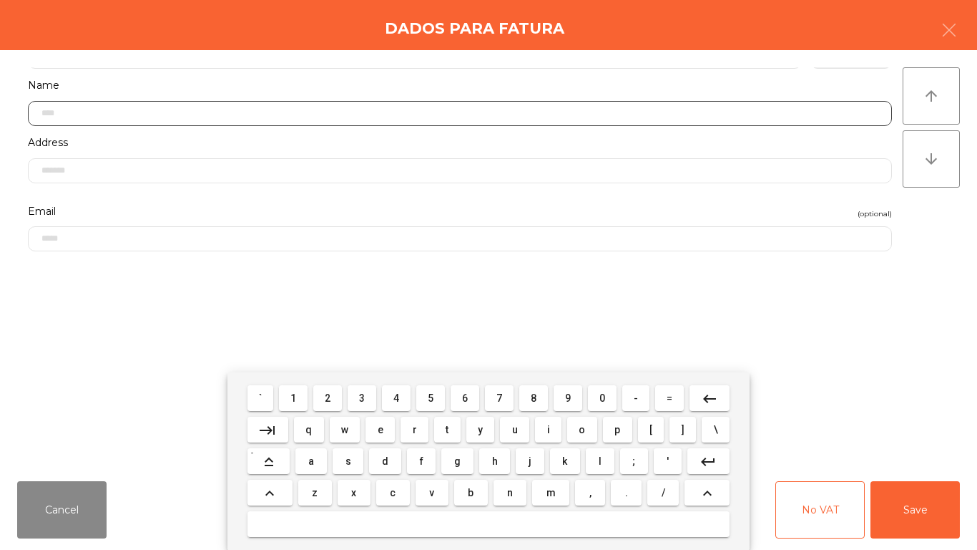
scroll to position [146, 0]
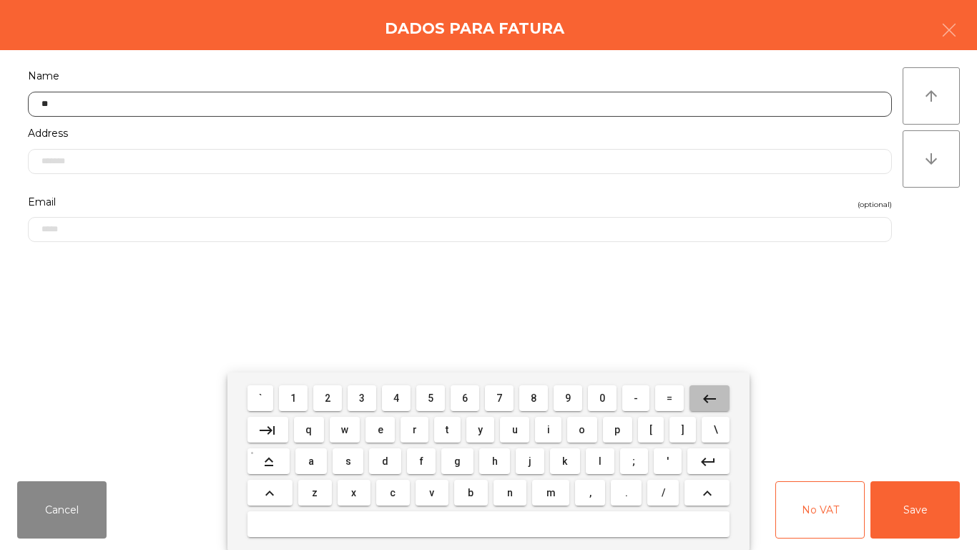
type input "*"
click at [60, 106] on input "******" at bounding box center [460, 104] width 864 height 25
type input "******"
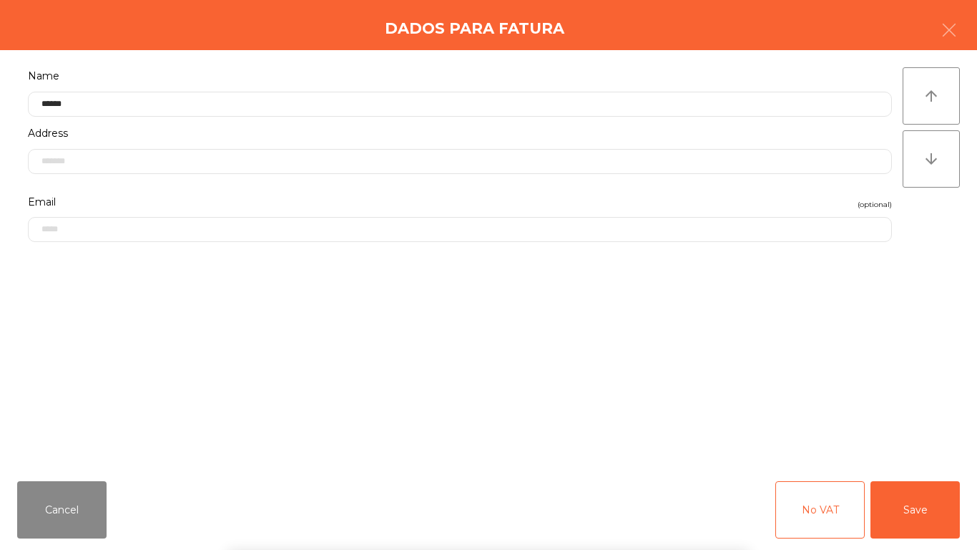
click at [902, 505] on div "` 1 2 3 4 5 6 7 8 9 0 - = keyboard_backspace keyboard_tab q w e r t y u i o p […" at bounding box center [488, 460] width 977 height 177
click at [947, 506] on button "Save" at bounding box center [915, 509] width 89 height 57
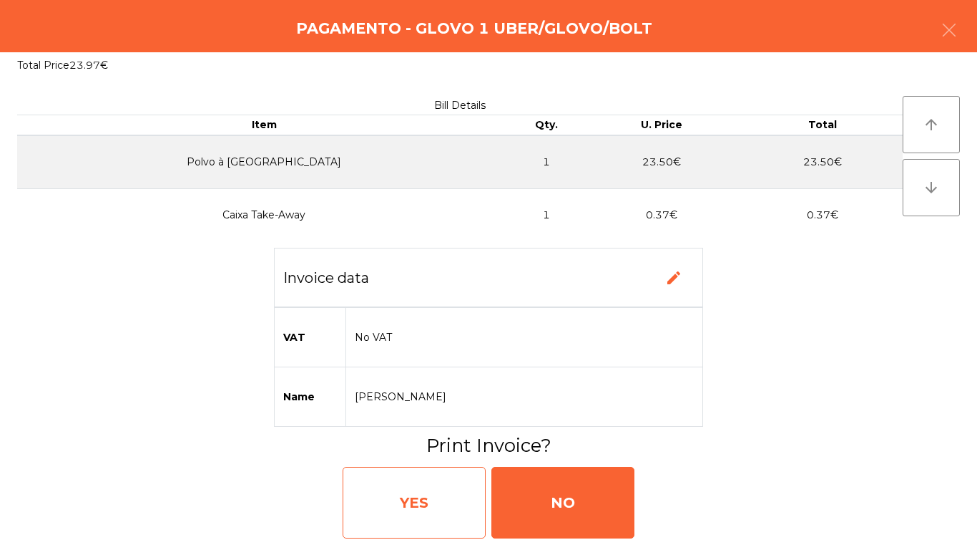
click at [431, 515] on div "YES" at bounding box center [414, 503] width 143 height 72
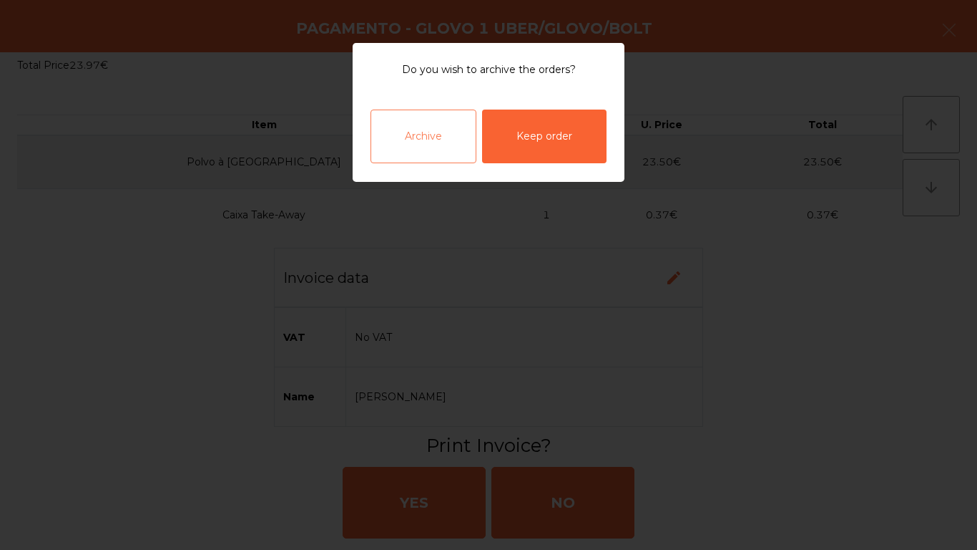
click at [422, 130] on div "Archive" at bounding box center [424, 136] width 106 height 54
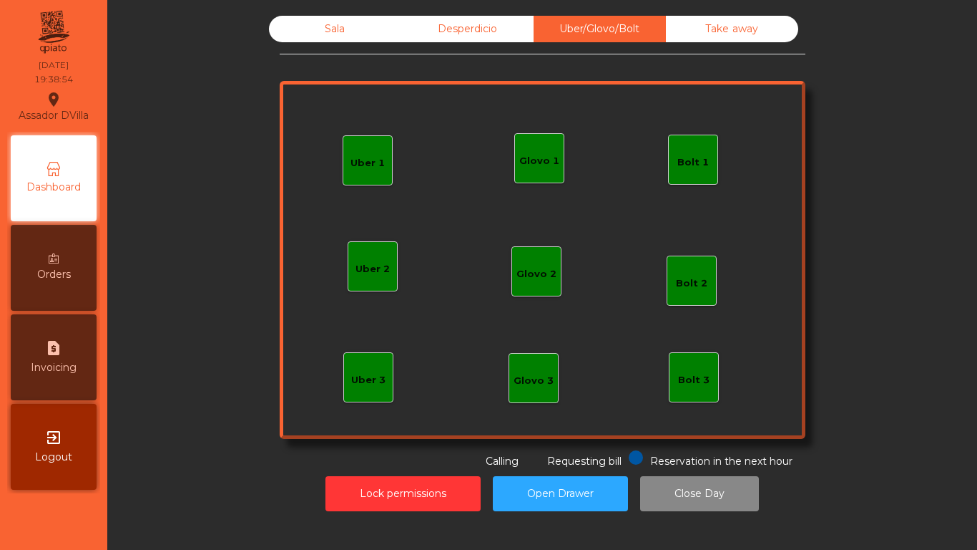
click at [312, 18] on div "Sala" at bounding box center [335, 29] width 132 height 26
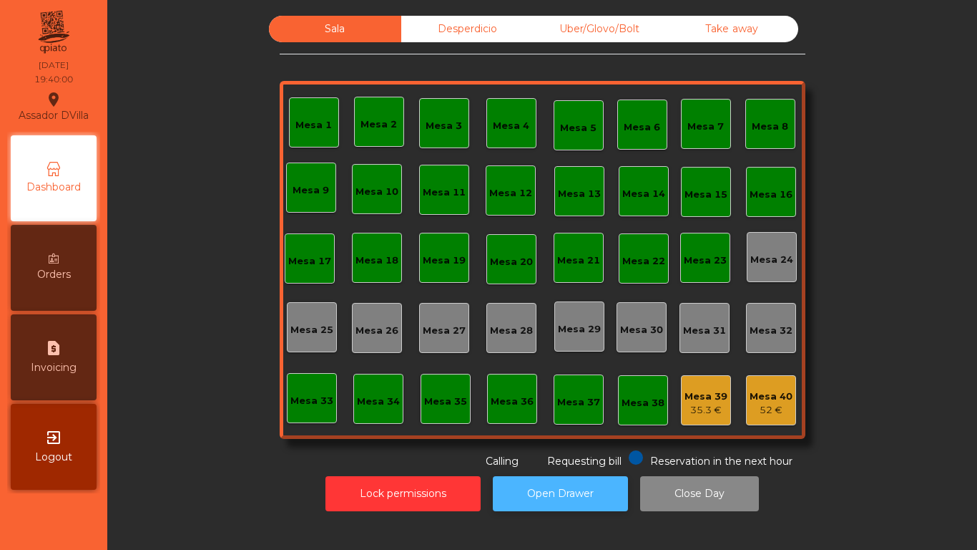
click at [571, 506] on button "Open Drawer" at bounding box center [560, 493] width 135 height 35
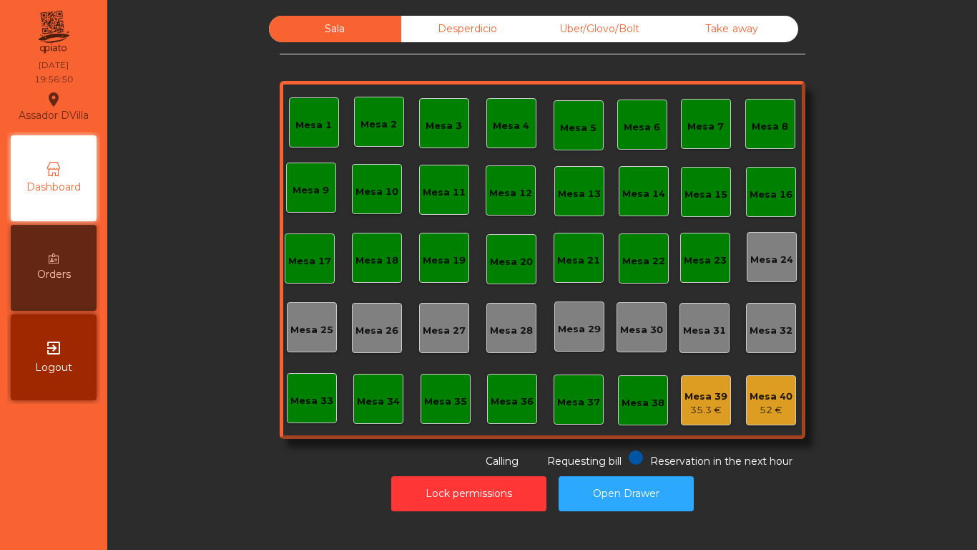
click at [316, 397] on div "Mesa 33" at bounding box center [312, 401] width 43 height 14
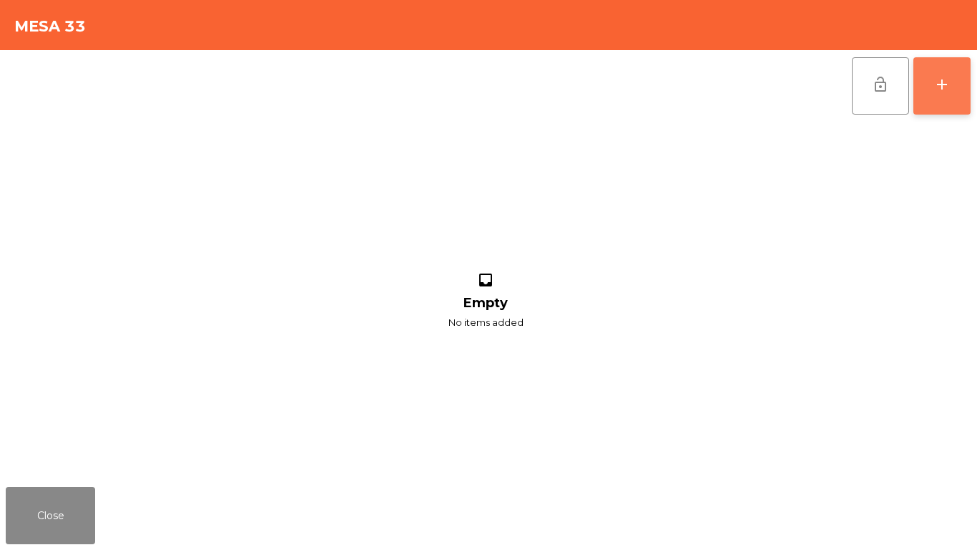
click at [945, 96] on button "add" at bounding box center [942, 85] width 57 height 57
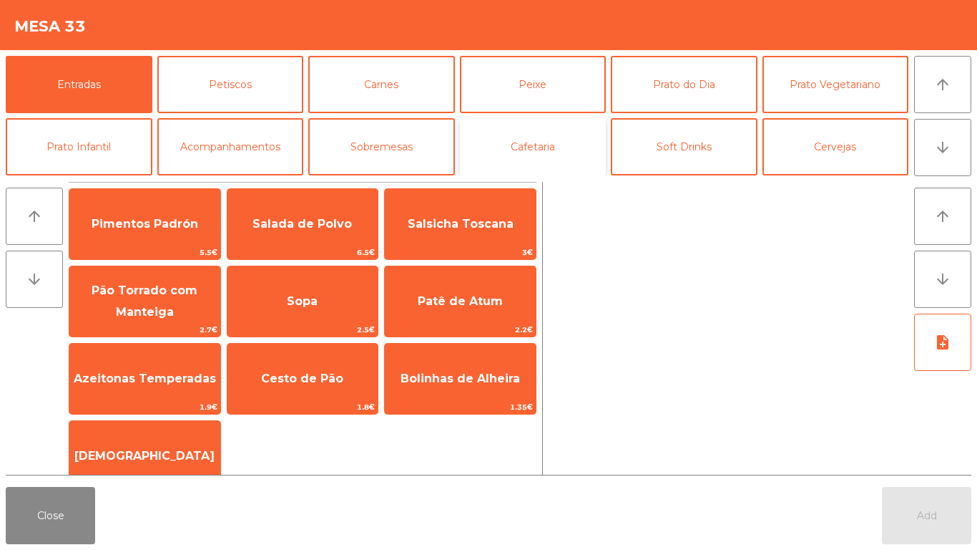
click at [530, 140] on button "Cafetaria" at bounding box center [533, 146] width 147 height 57
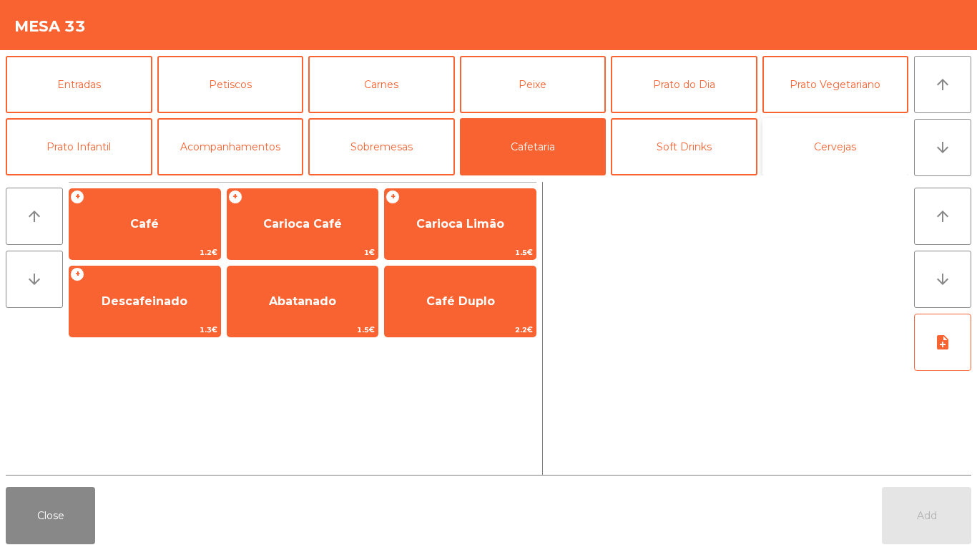
click at [804, 148] on button "Cervejas" at bounding box center [836, 146] width 147 height 57
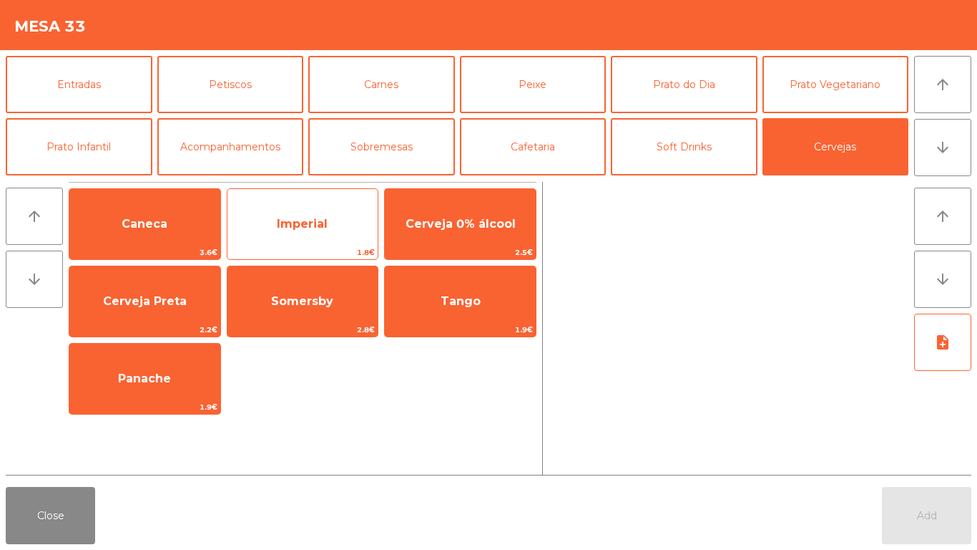
click at [358, 228] on span "Imperial" at bounding box center [303, 224] width 151 height 39
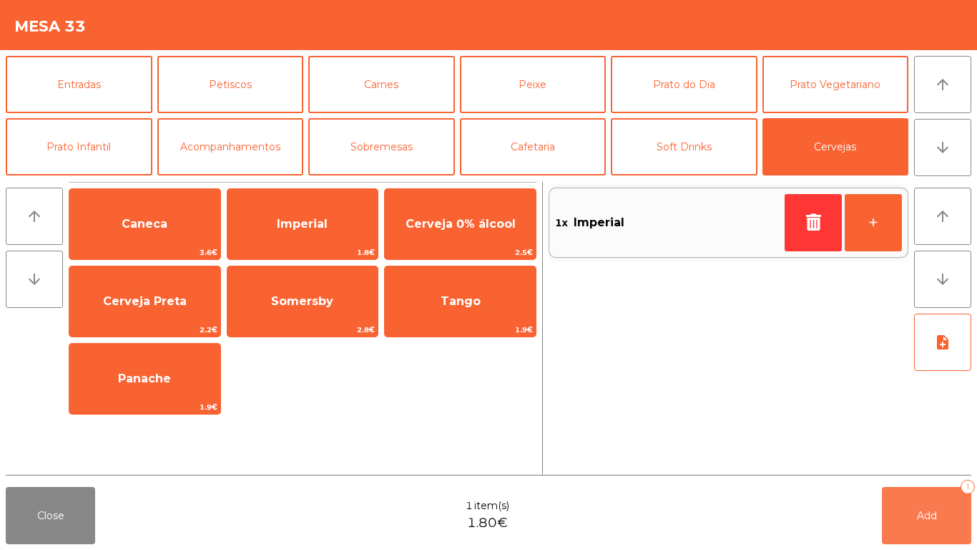
click at [890, 520] on button "Add 1" at bounding box center [926, 515] width 89 height 57
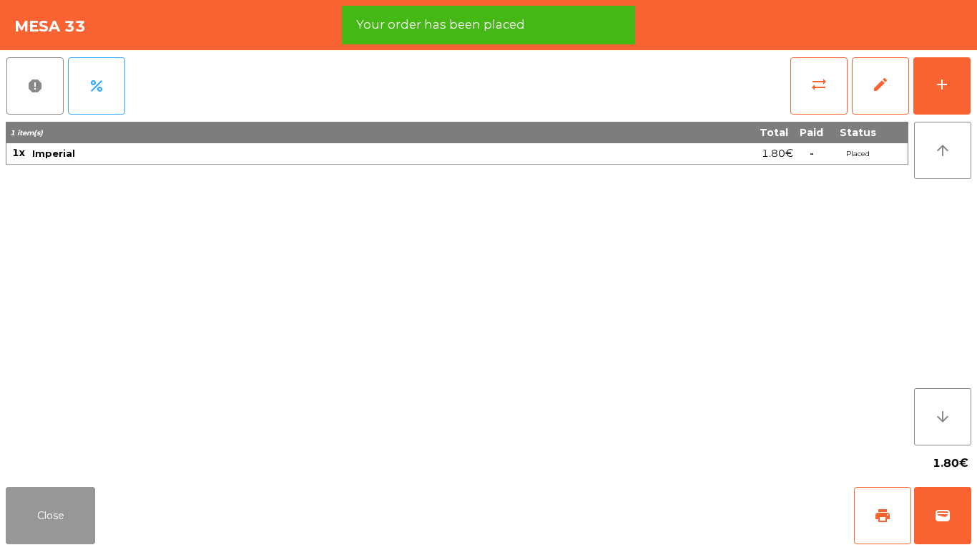
click at [42, 507] on button "Close" at bounding box center [50, 515] width 89 height 57
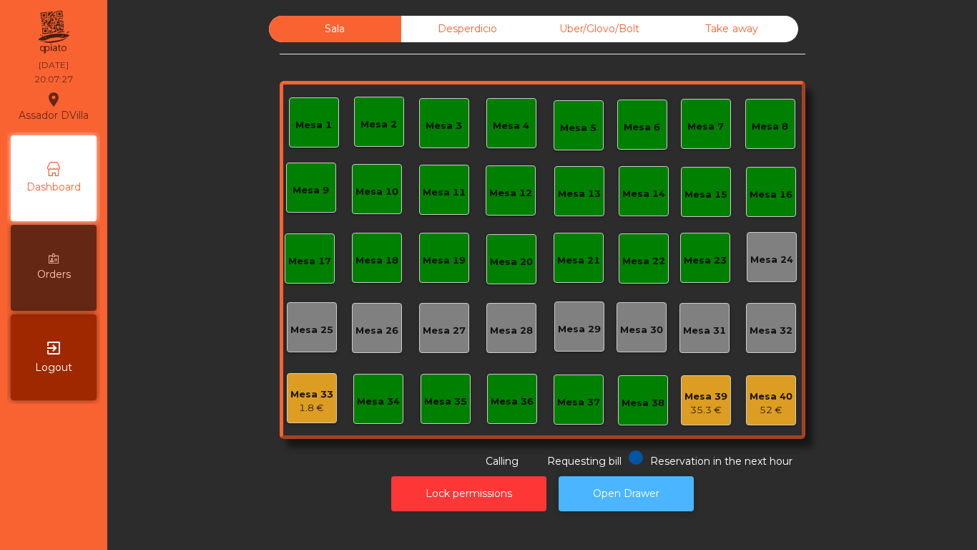
click at [631, 476] on button "Open Drawer" at bounding box center [626, 493] width 135 height 35
click at [288, 417] on div "Mesa 33 1.8 €" at bounding box center [312, 398] width 50 height 50
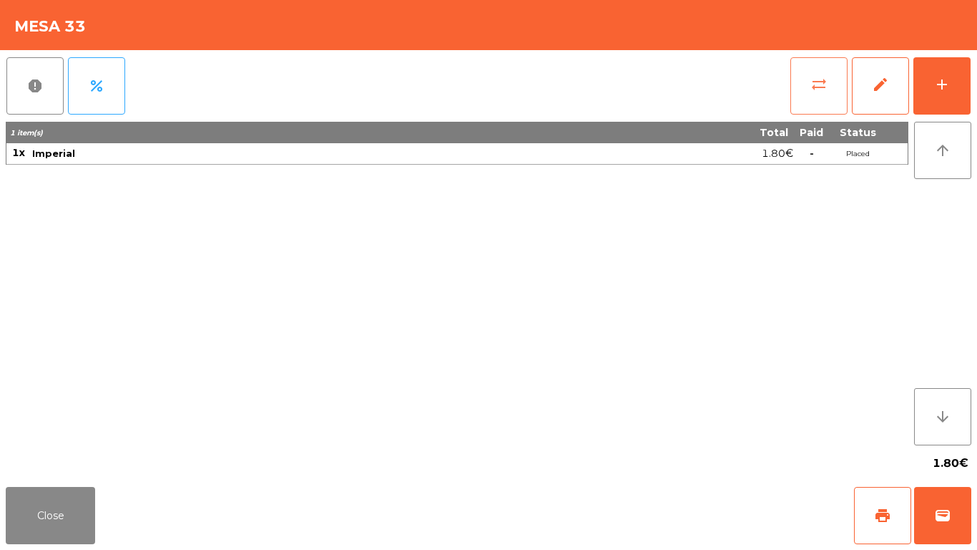
click at [815, 84] on span "sync_alt" at bounding box center [819, 84] width 17 height 17
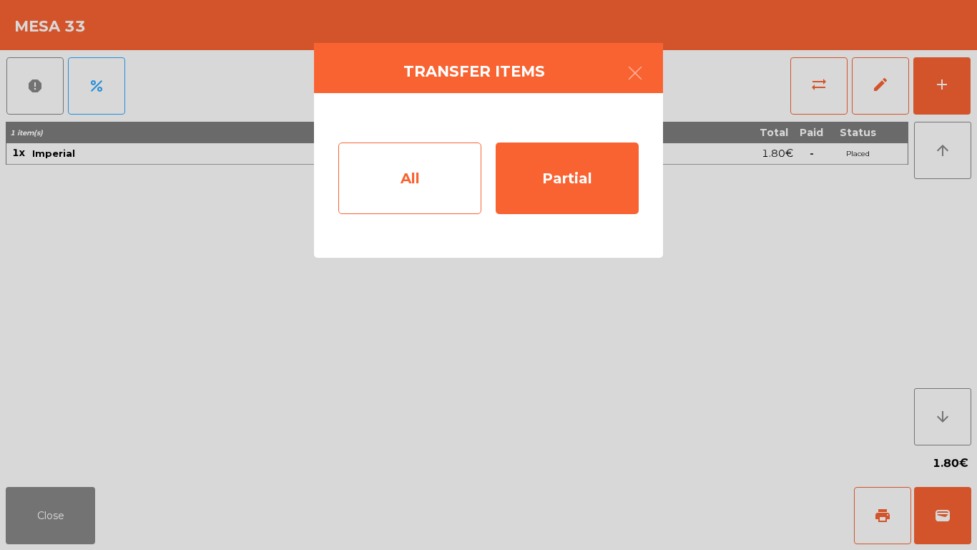
click at [419, 183] on div "All" at bounding box center [409, 178] width 143 height 72
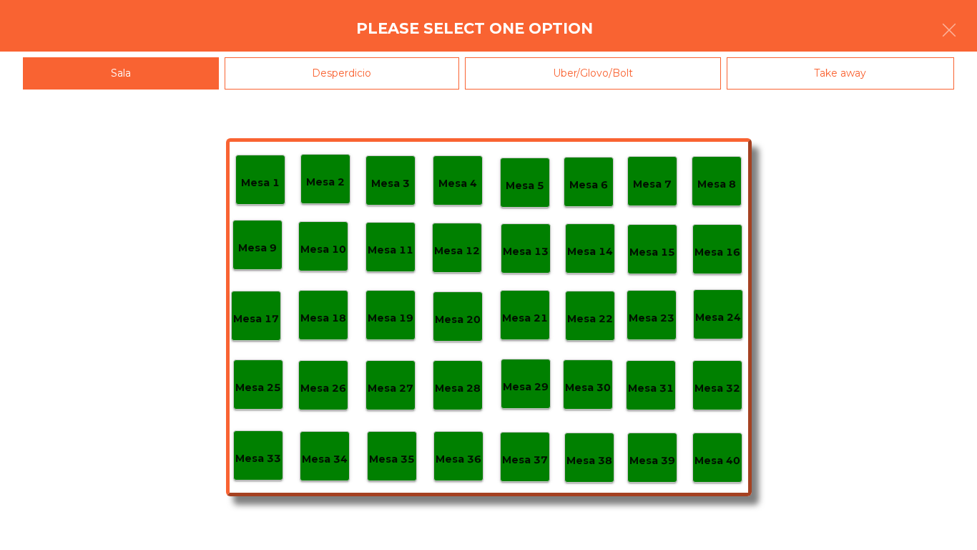
click at [716, 449] on div "Mesa 40" at bounding box center [718, 458] width 46 height 22
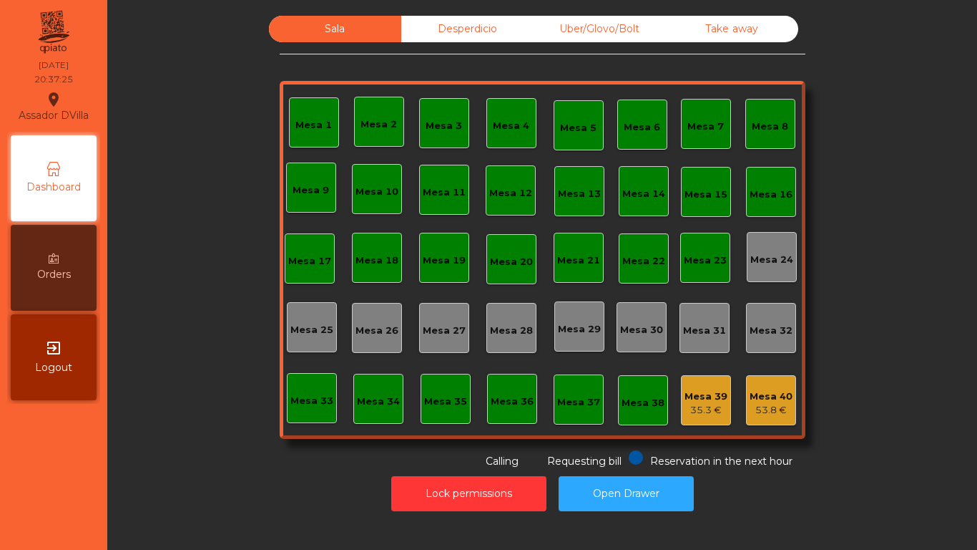
click at [151, 549] on div "Sala Desperdicio Uber/Glovo/Bolt Take away Mesa 1 Mesa 2 [GEOGRAPHIC_DATA] 4 Me…" at bounding box center [542, 275] width 870 height 550
click at [468, 17] on div "Desperdicio" at bounding box center [467, 29] width 132 height 26
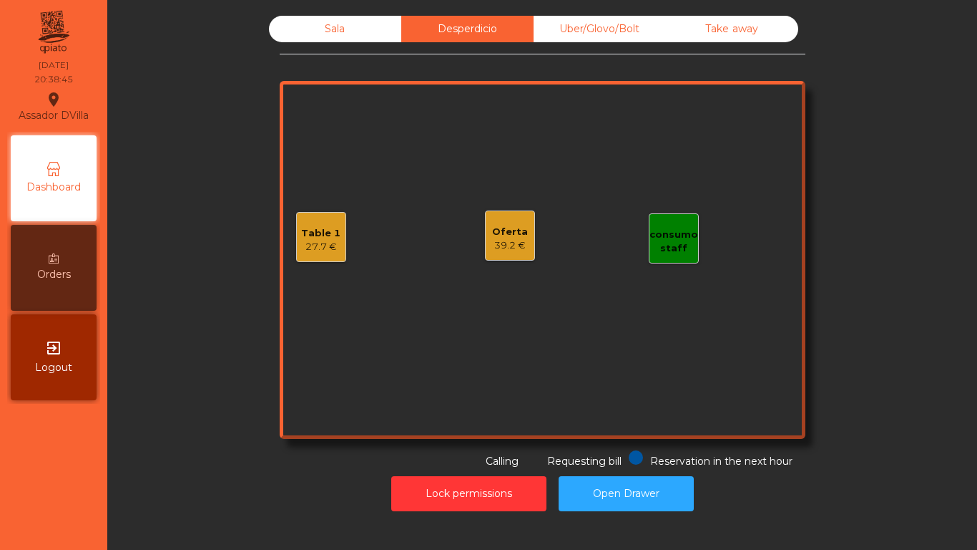
click at [525, 242] on div "Oferta 39.2 €" at bounding box center [510, 235] width 50 height 50
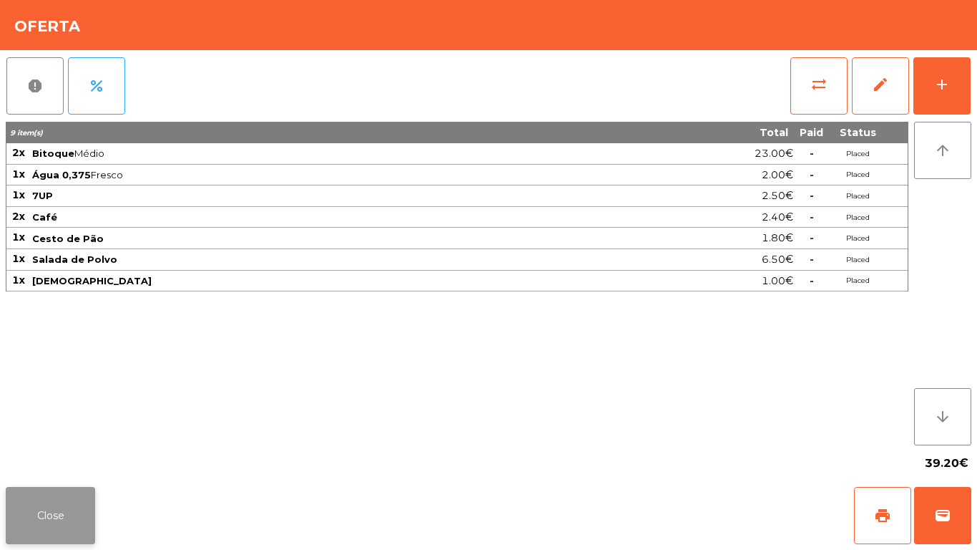
click at [67, 517] on button "Close" at bounding box center [50, 515] width 89 height 57
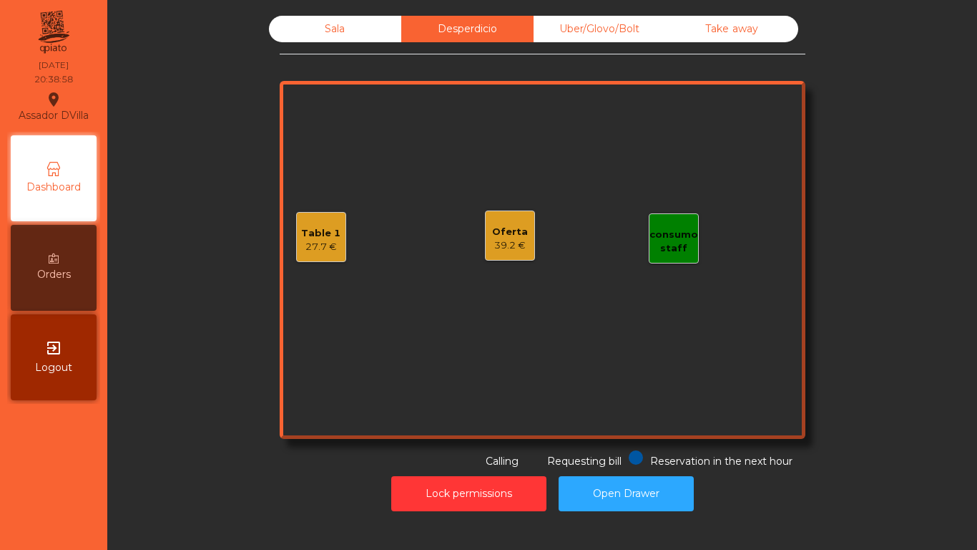
click at [311, 229] on div "Table 1" at bounding box center [320, 233] width 39 height 14
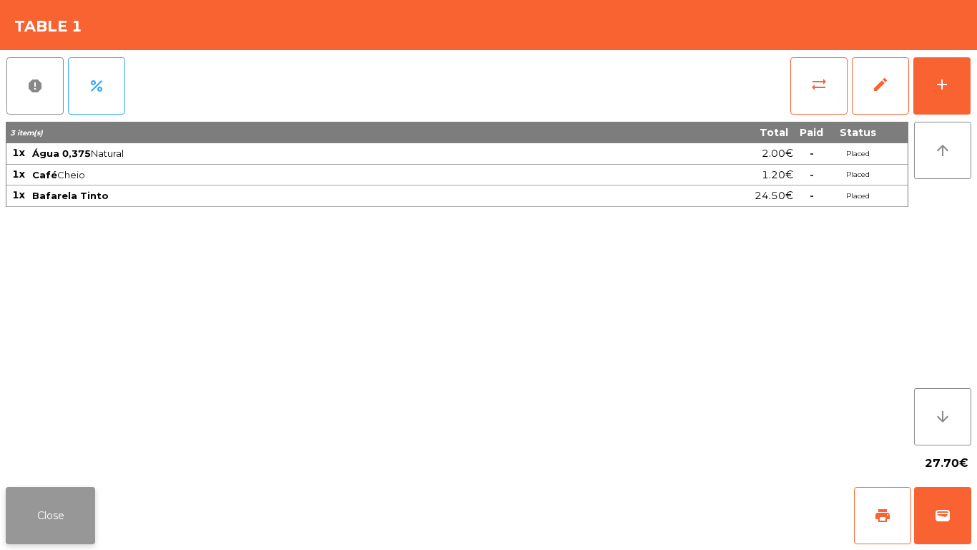
click at [41, 503] on button "Close" at bounding box center [50, 515] width 89 height 57
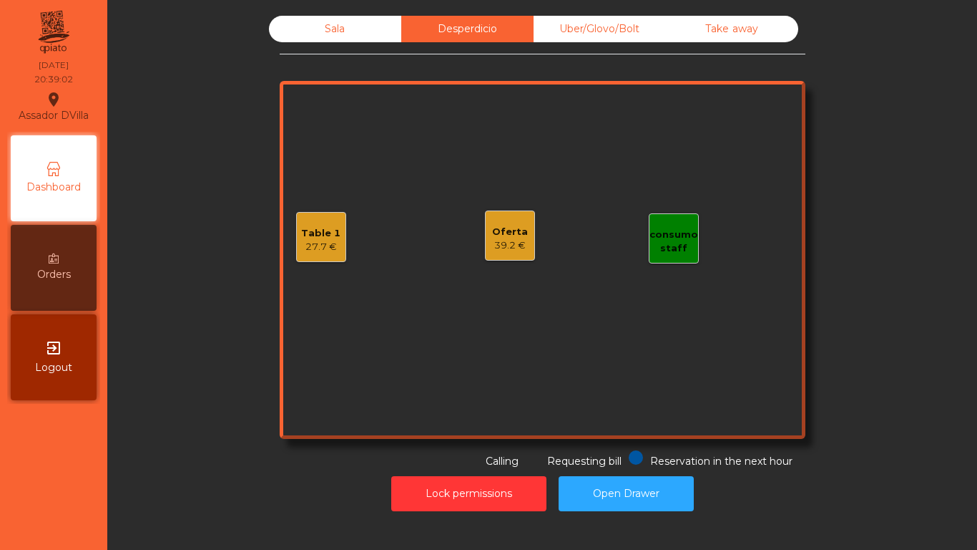
click at [363, 24] on div "Sala" at bounding box center [335, 29] width 132 height 26
